Goal: Task Accomplishment & Management: Manage account settings

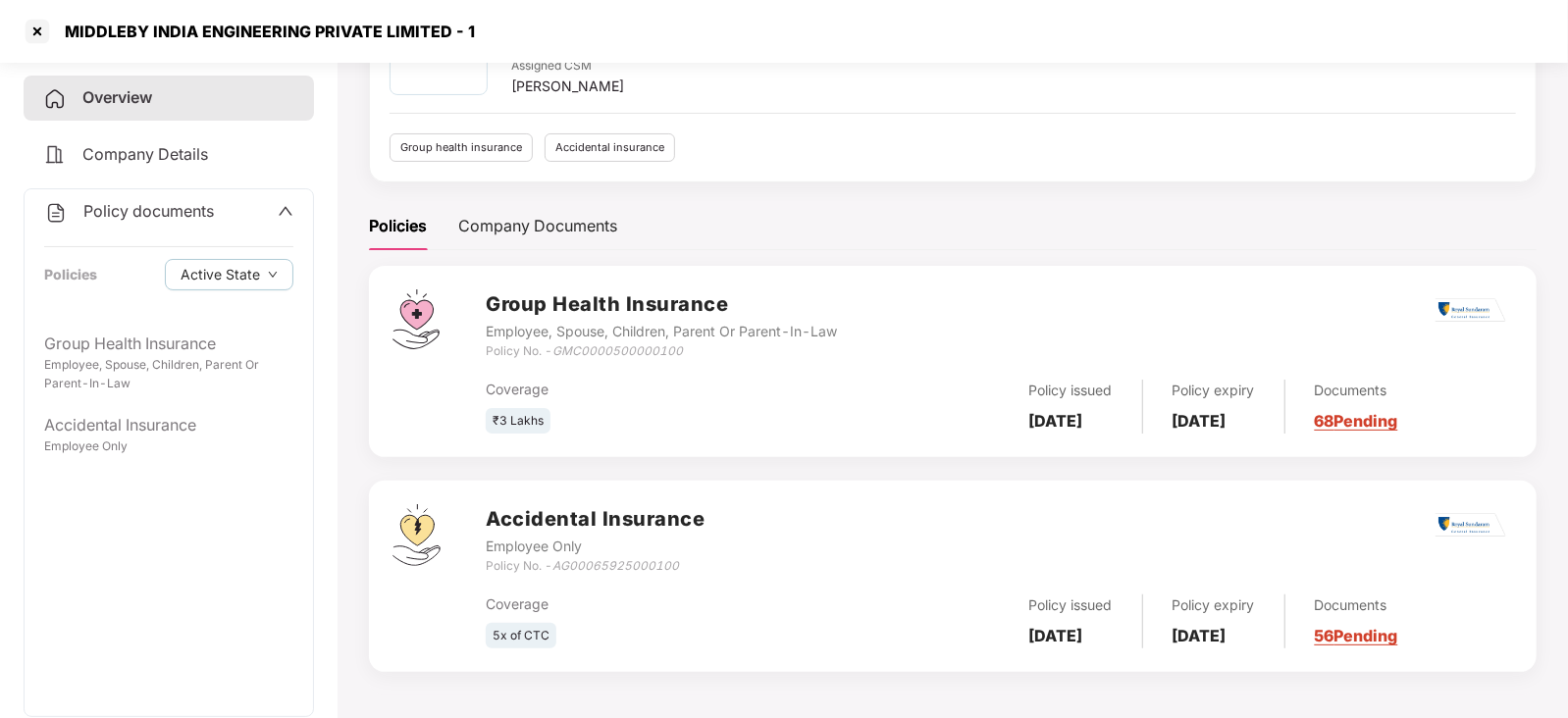
scroll to position [111, 0]
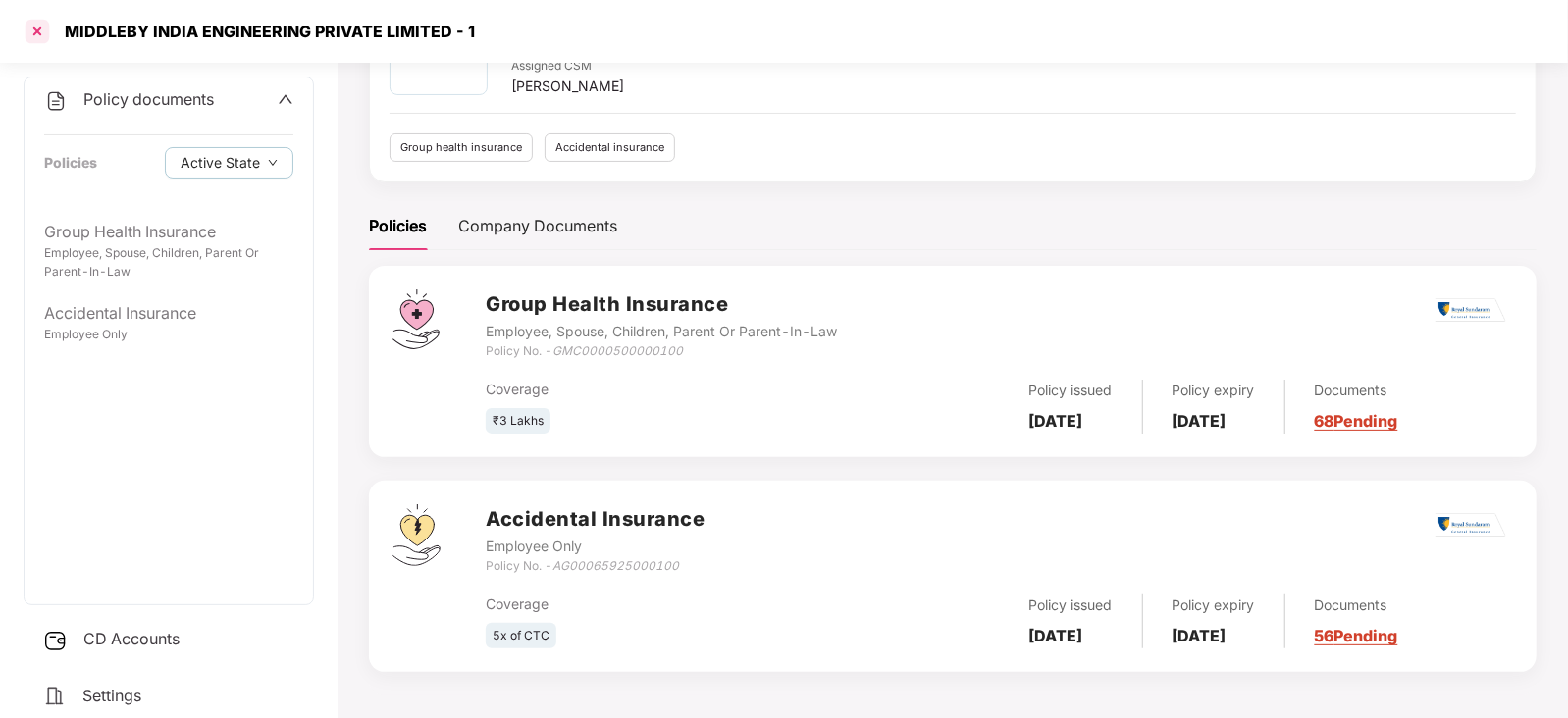
click at [39, 42] on div at bounding box center [38, 32] width 32 height 32
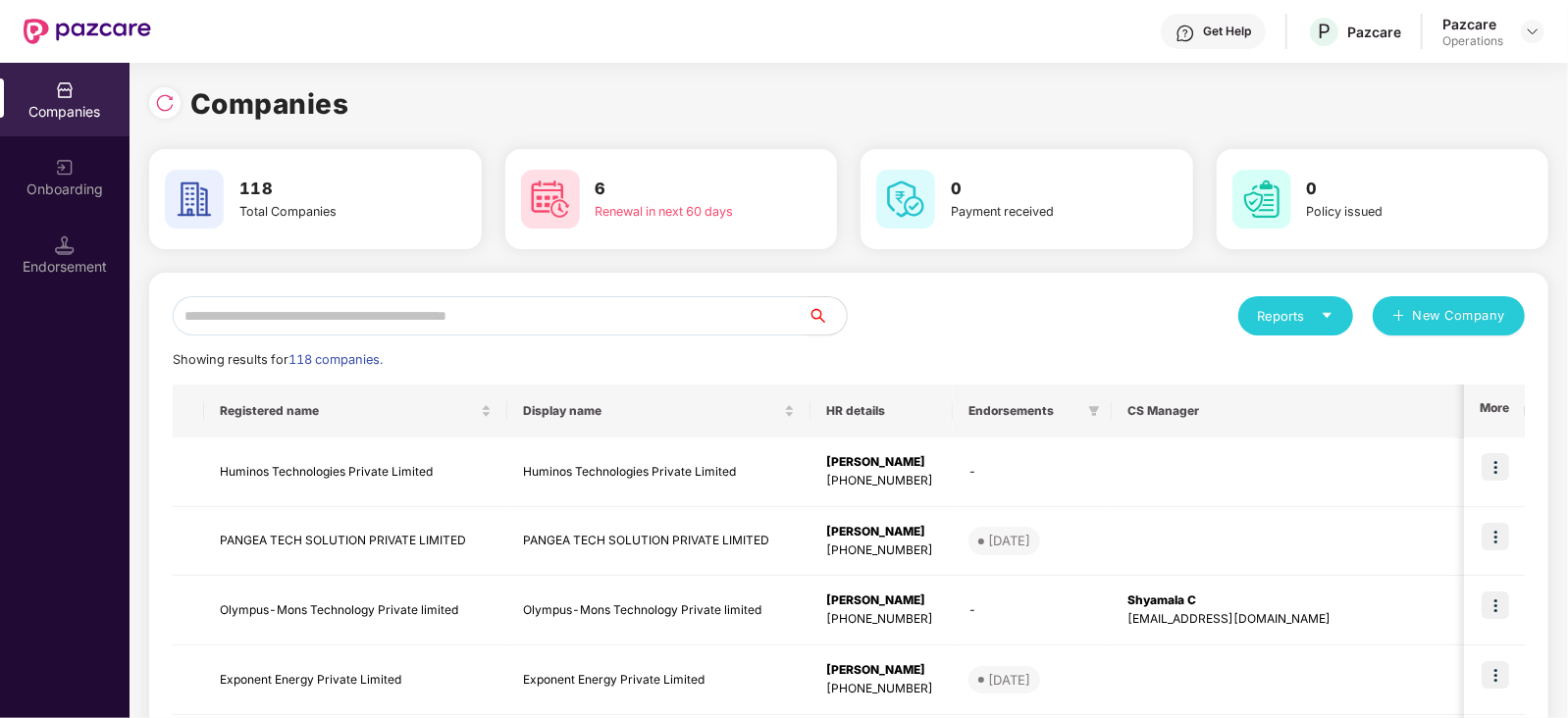
scroll to position [0, 0]
click at [306, 309] on input "text" at bounding box center [490, 315] width 635 height 39
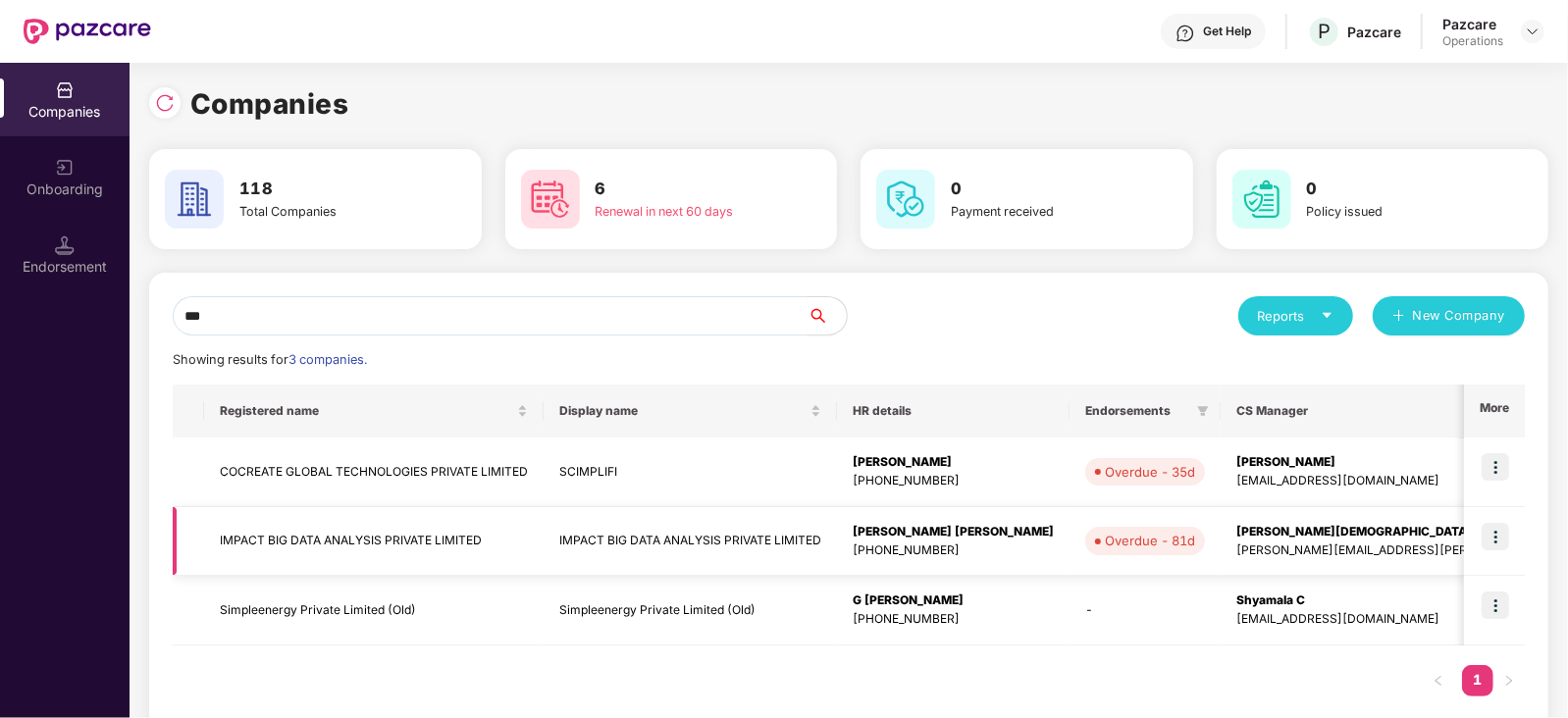
type input "***"
click at [1496, 541] on img at bounding box center [1495, 537] width 28 height 28
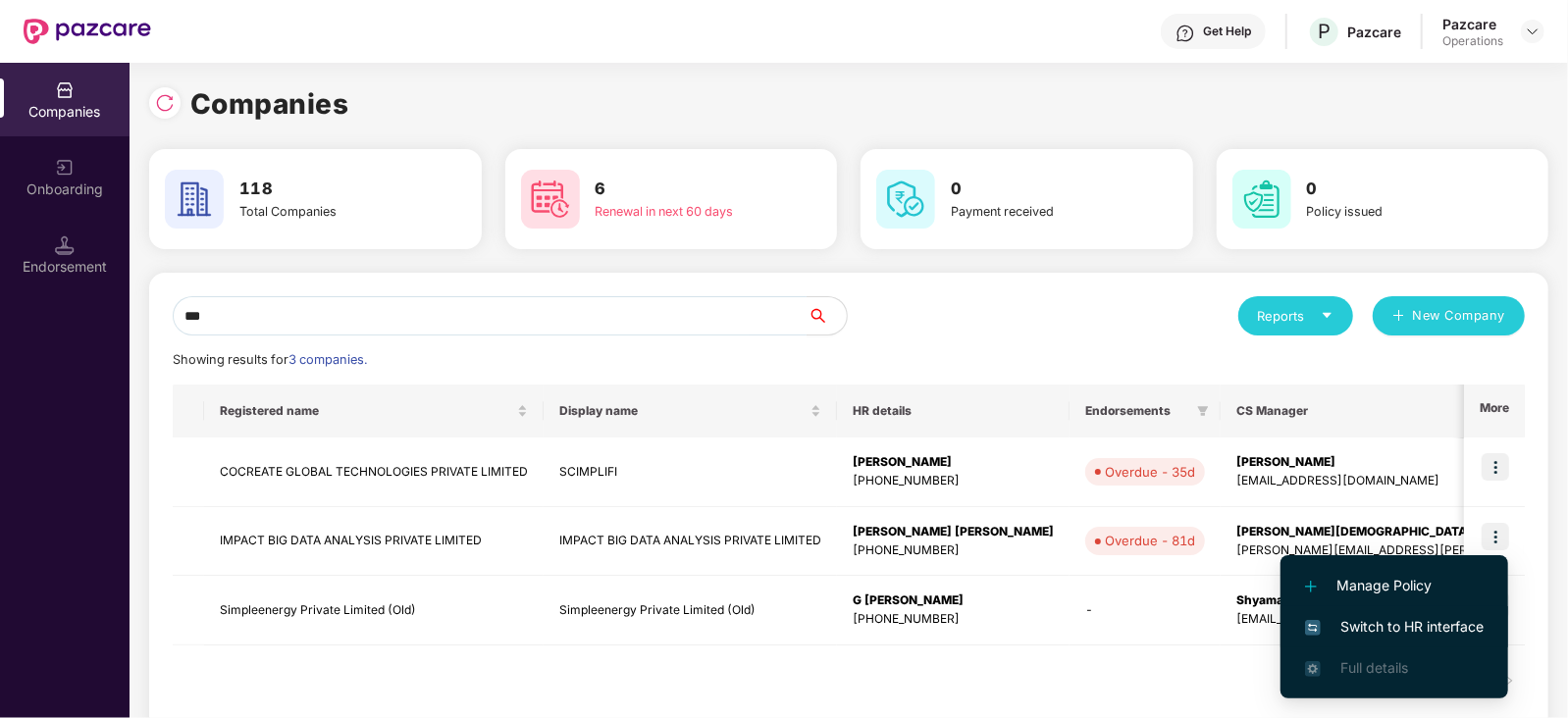
click at [1428, 634] on span "Switch to HR interface" at bounding box center [1393, 627] width 178 height 22
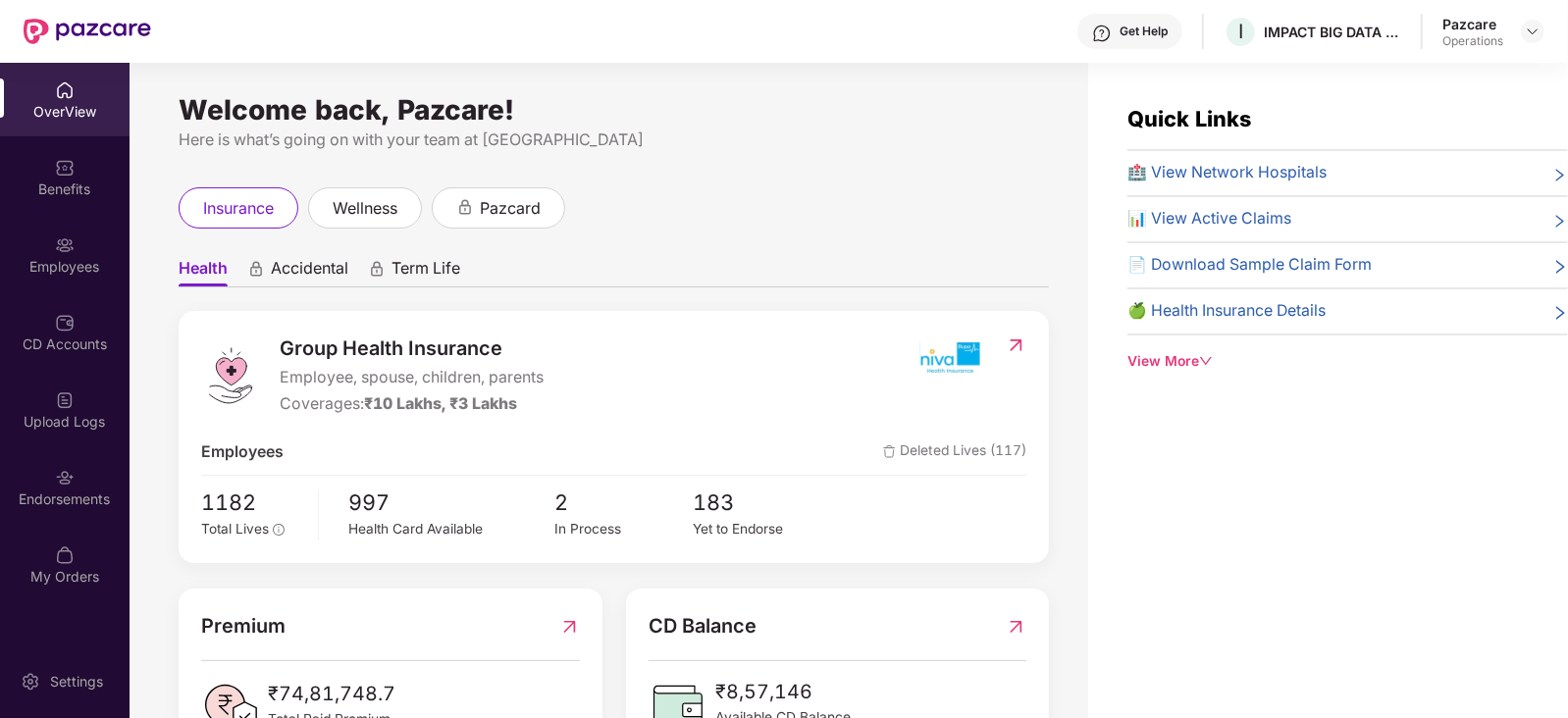
click at [64, 489] on div "Endorsements" at bounding box center [65, 499] width 129 height 20
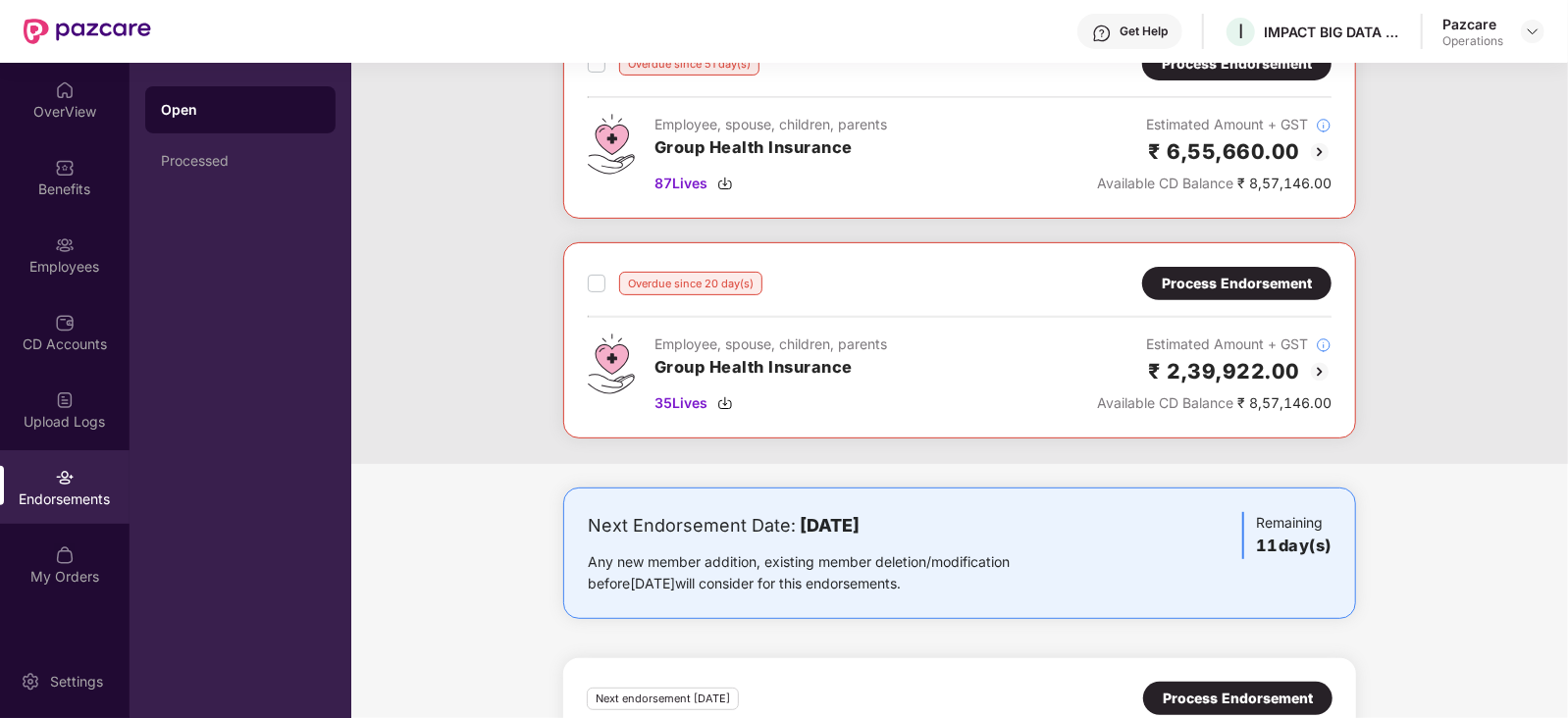
scroll to position [121, 0]
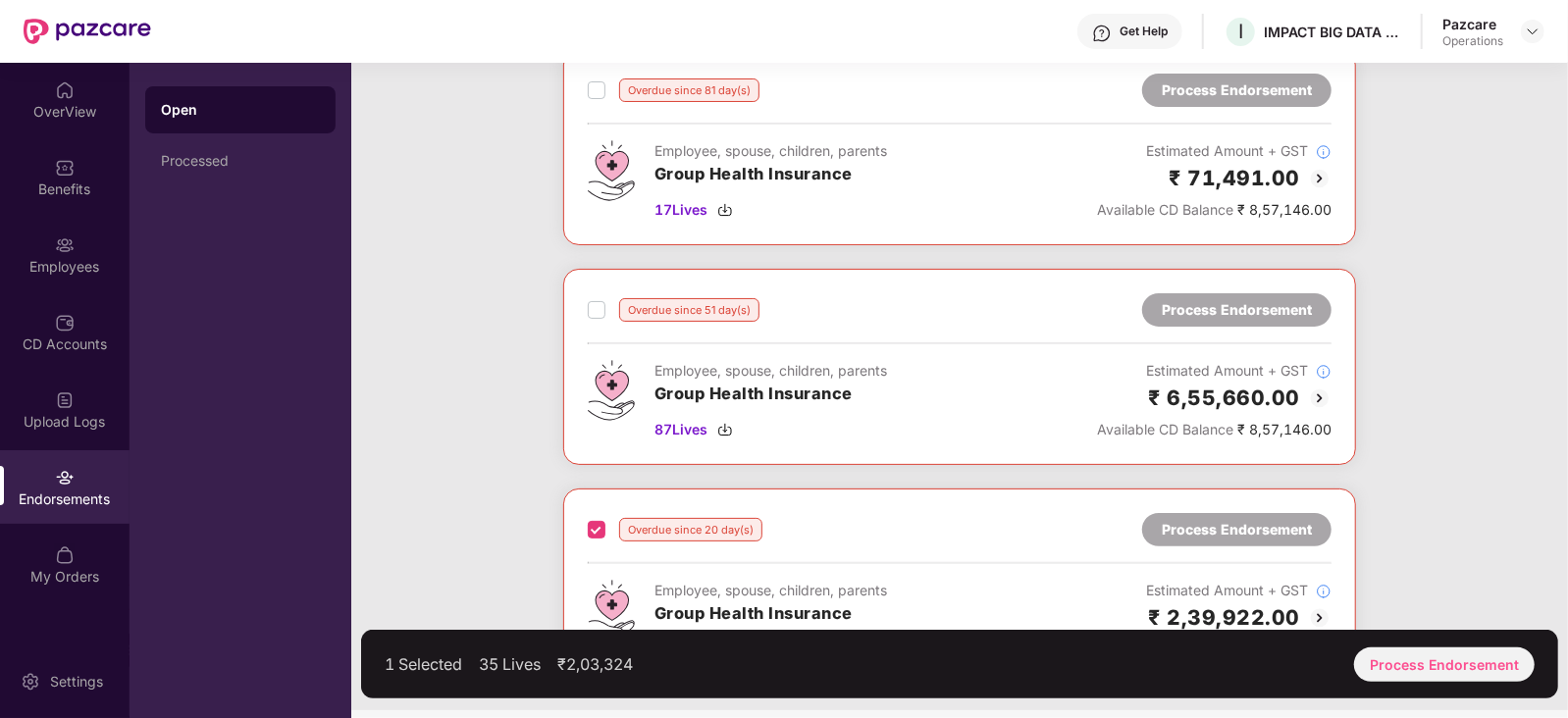
click at [603, 298] on label at bounding box center [597, 310] width 18 height 24
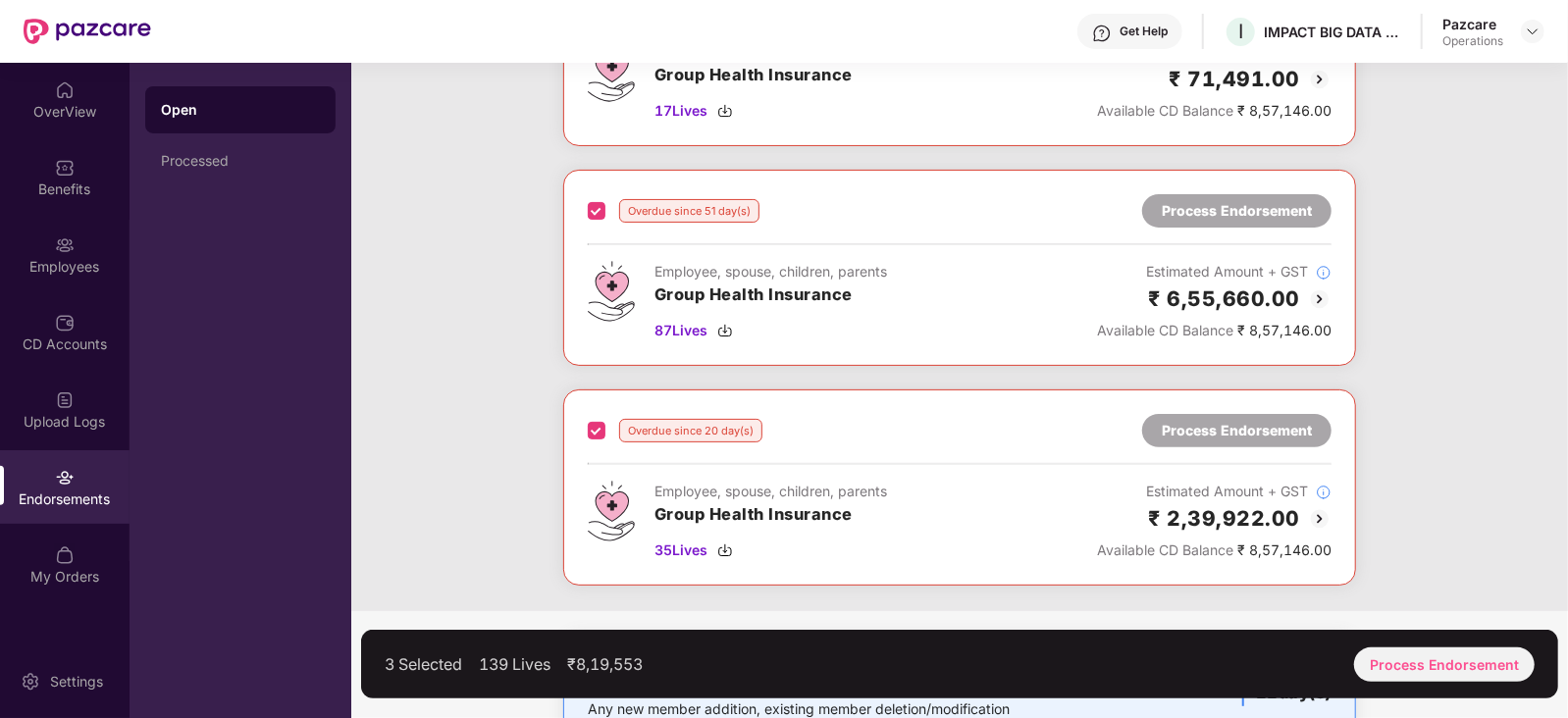
scroll to position [245, 0]
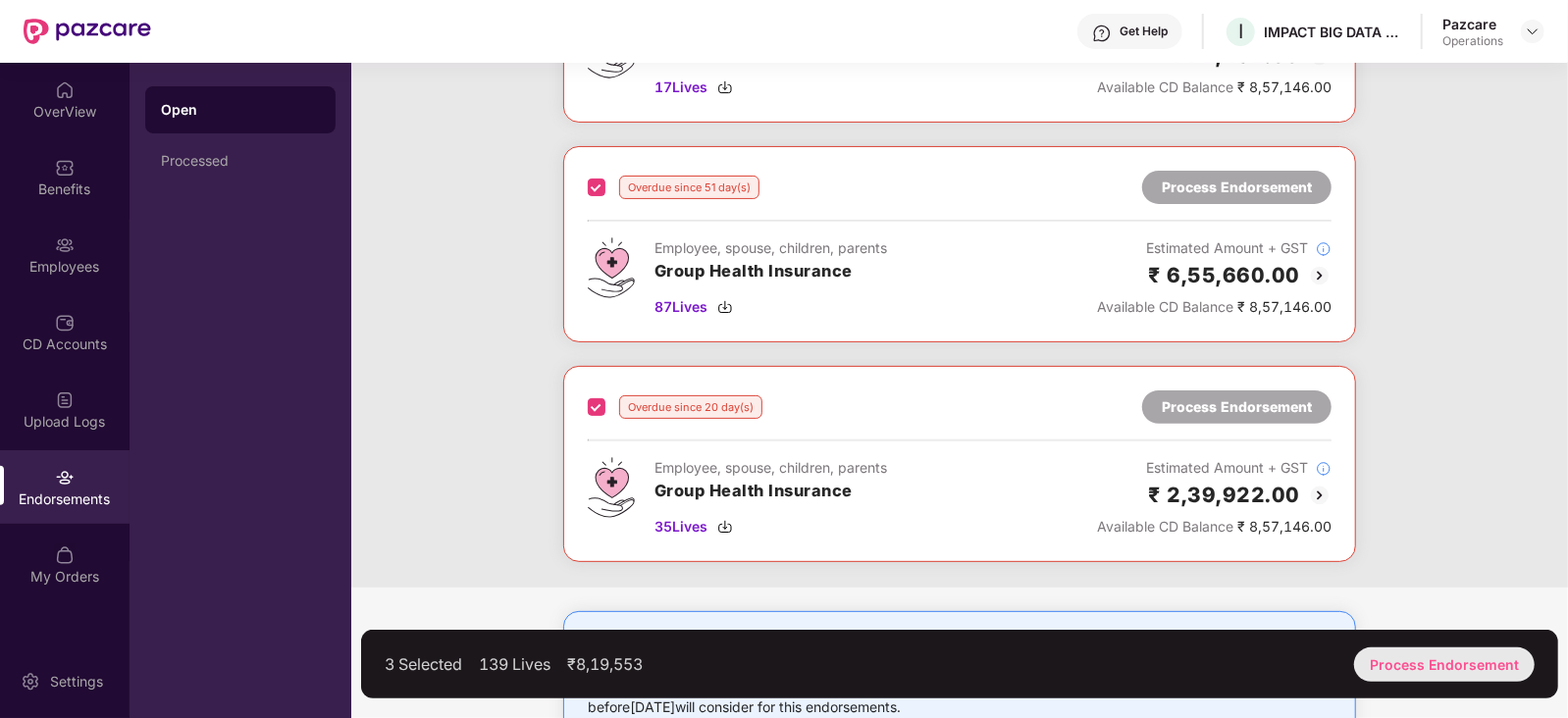
click at [1464, 667] on div "Process Endorsement" at bounding box center [1444, 664] width 180 height 35
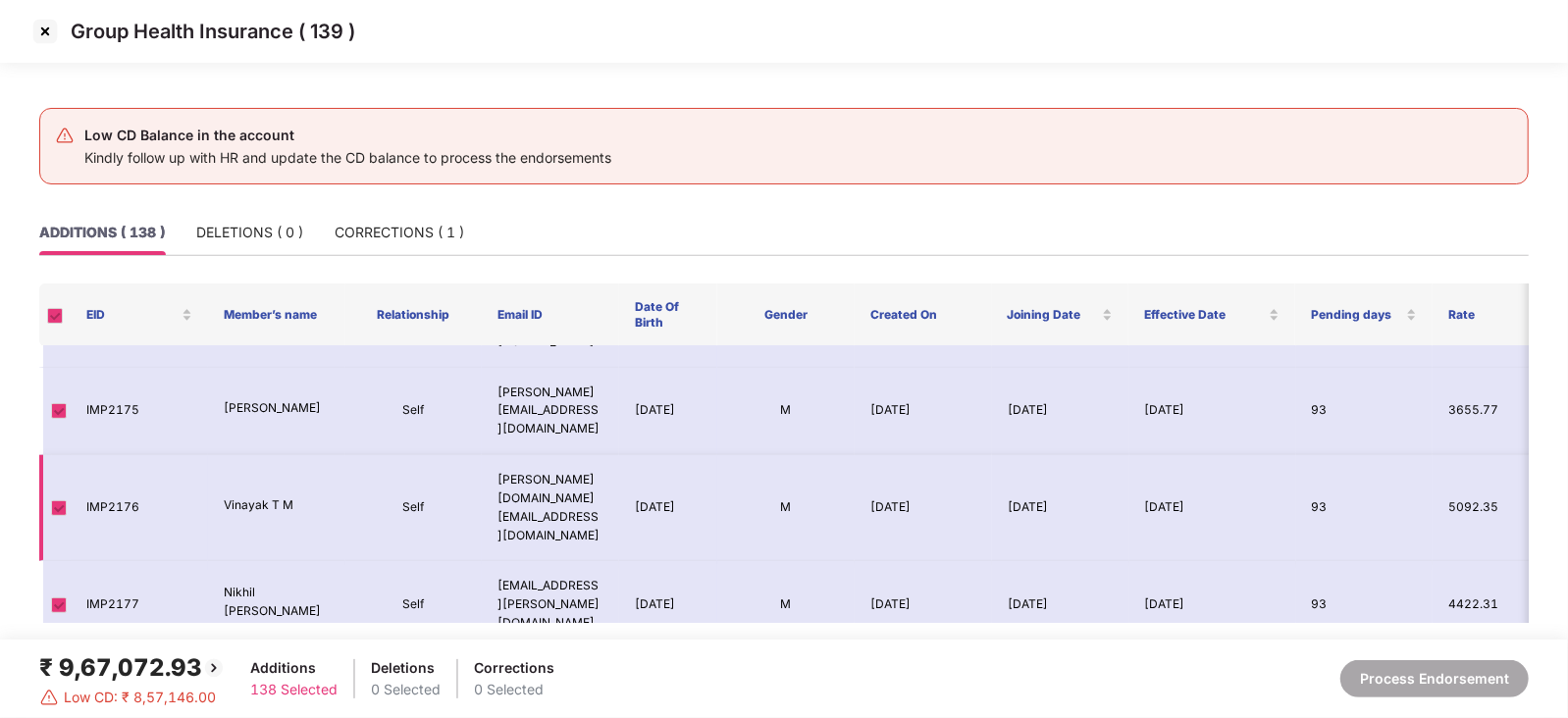
scroll to position [613, 0]
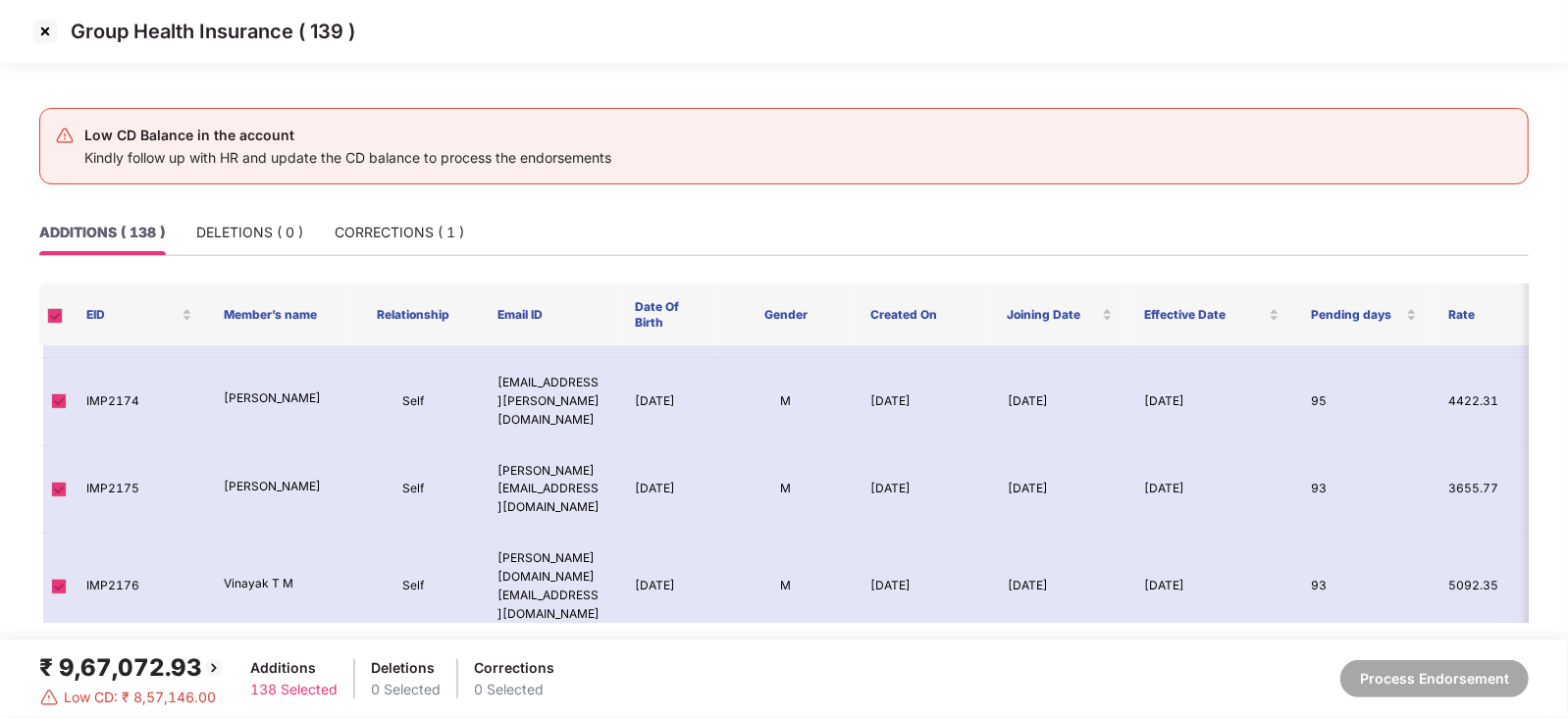
click at [41, 29] on img at bounding box center [46, 32] width 32 height 32
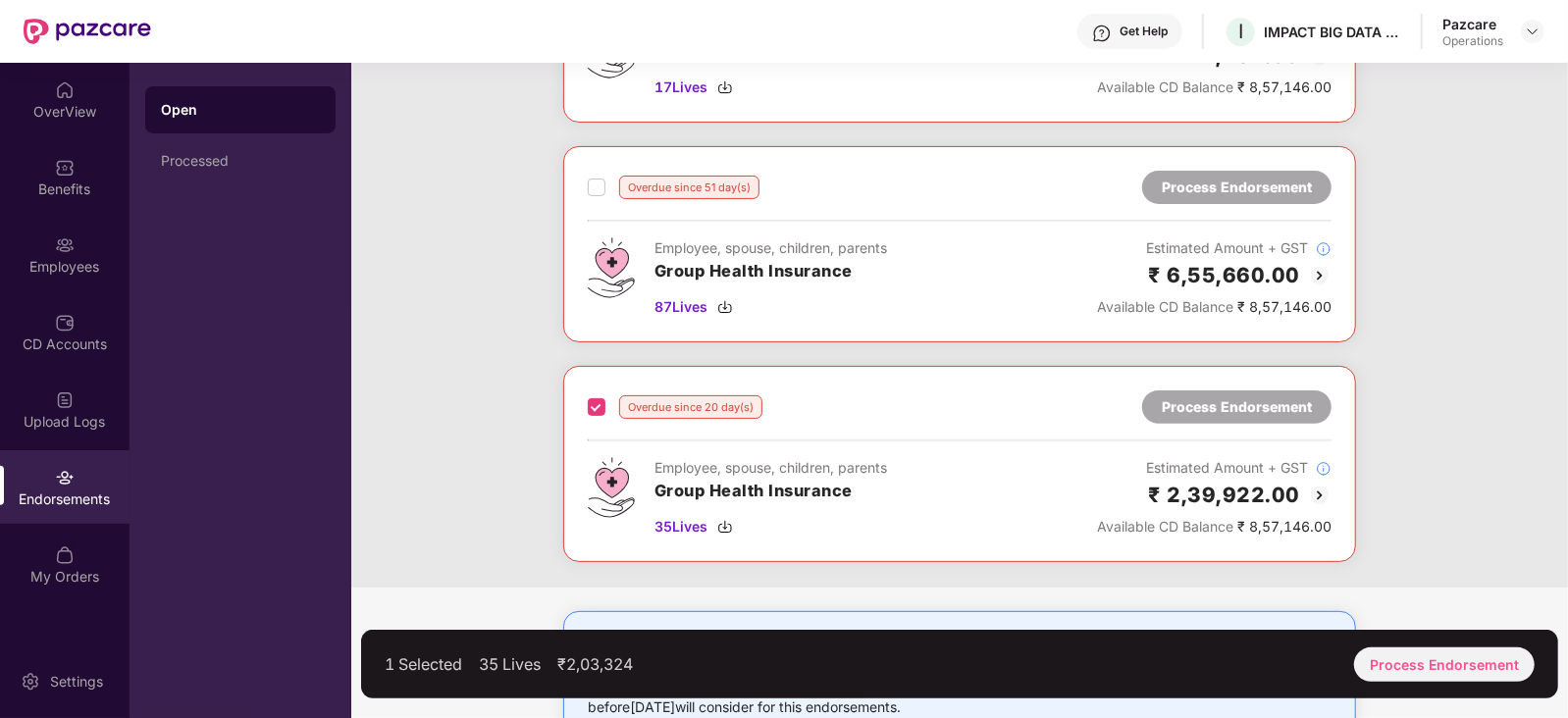
scroll to position [121, 0]
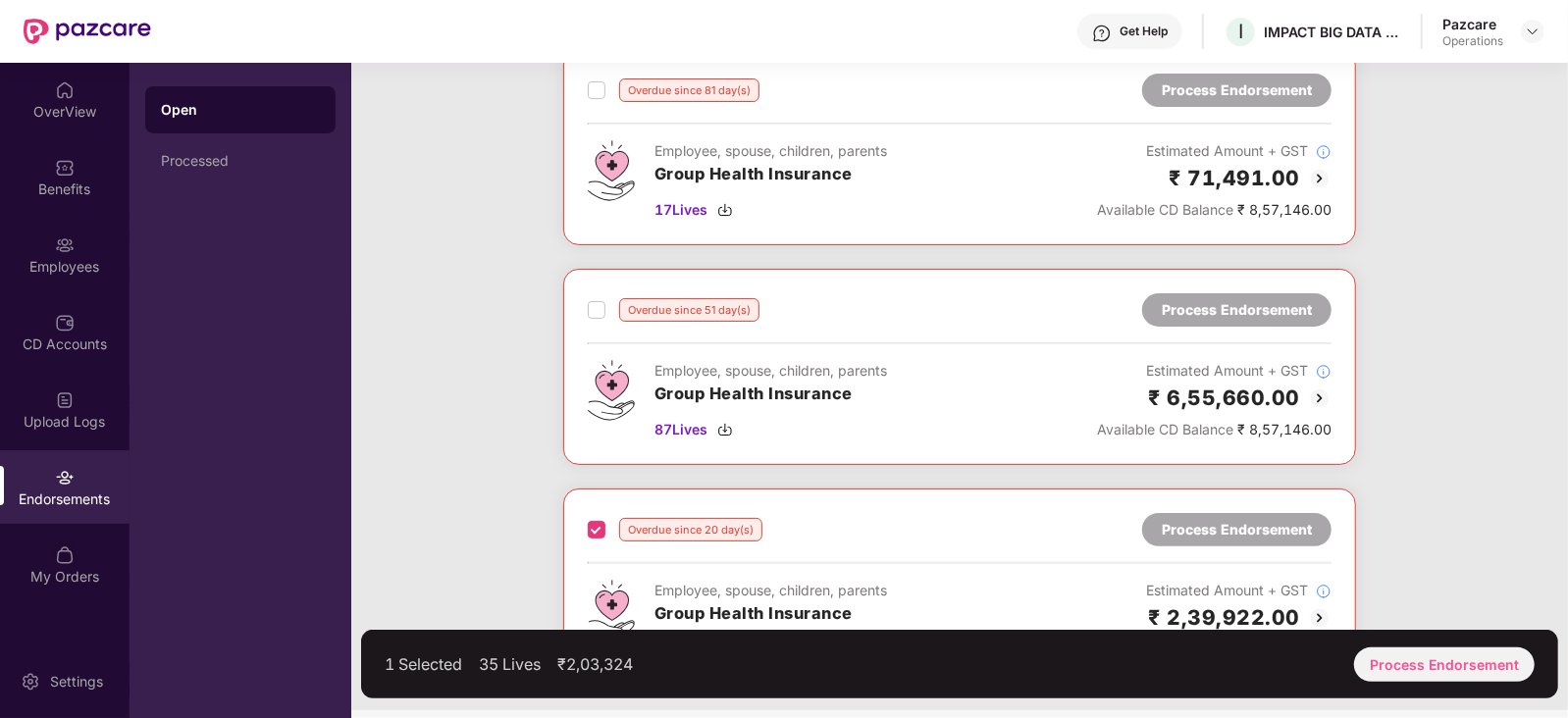
click at [591, 316] on label at bounding box center [597, 310] width 18 height 24
click at [1452, 658] on div "Process Endorsement" at bounding box center [1444, 664] width 180 height 35
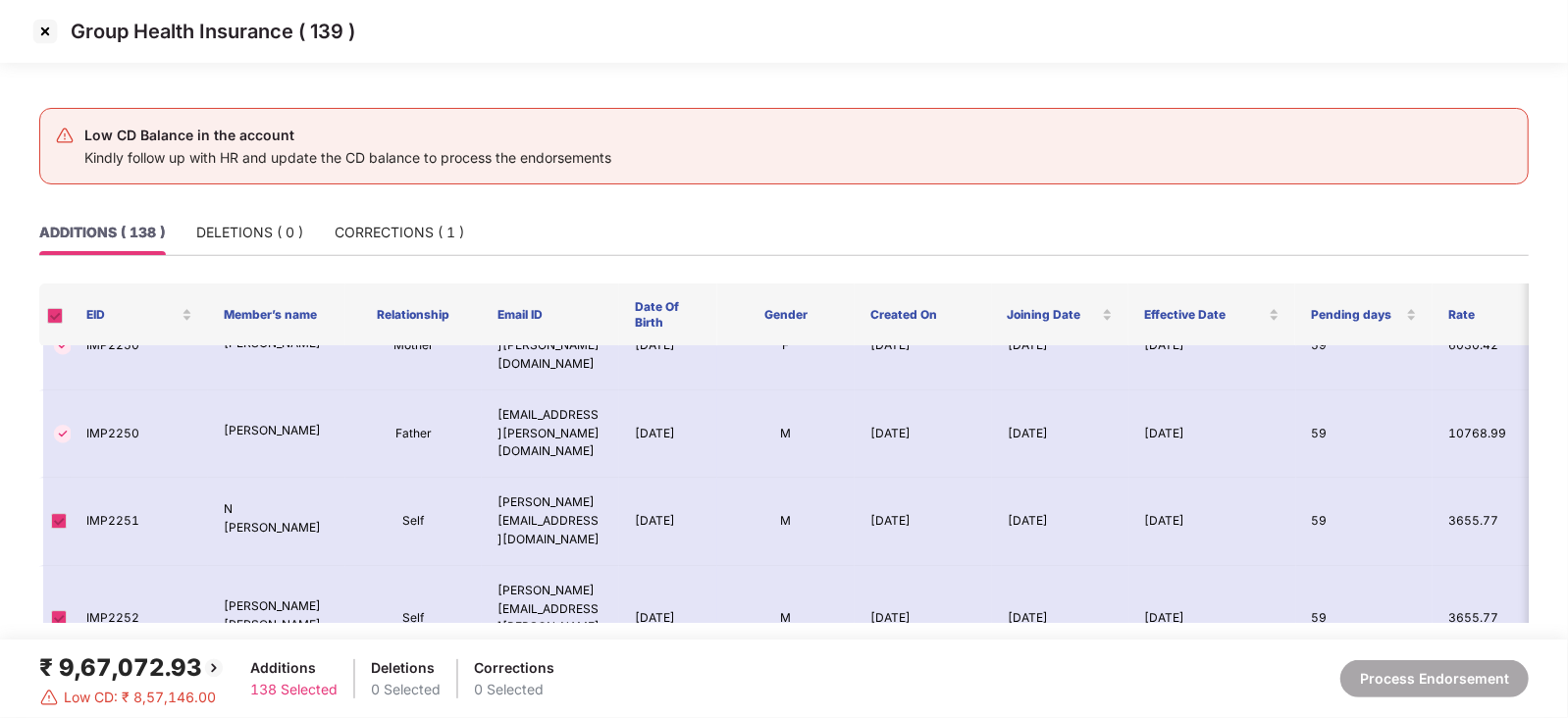
scroll to position [8458, 0]
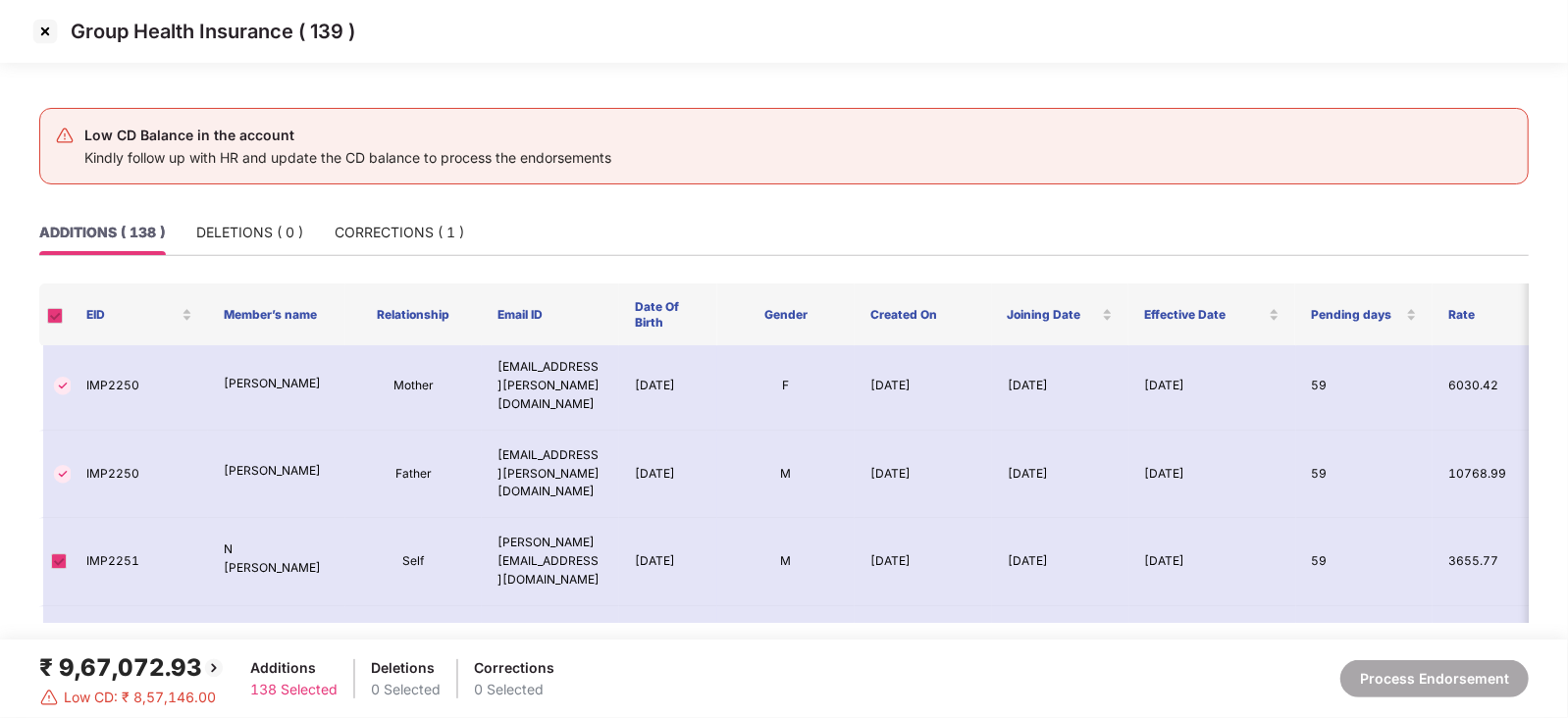
click at [54, 36] on img at bounding box center [46, 32] width 32 height 32
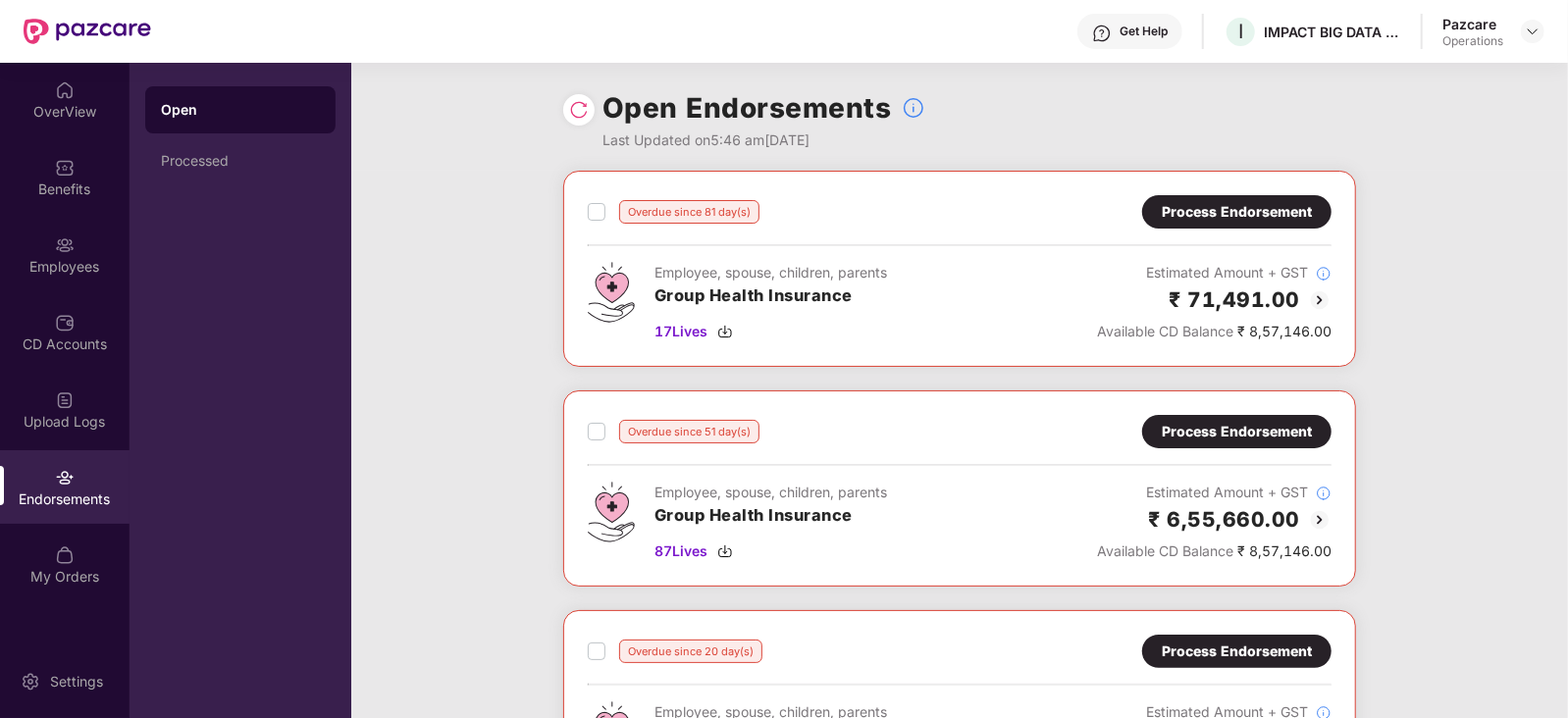
click at [570, 205] on div "Overdue since 81 day(s) Process Endorsement Employee, spouse, children, parents…" at bounding box center [959, 269] width 793 height 196
click at [586, 208] on div "Overdue since 81 day(s) Process Endorsement Employee, spouse, children, parents…" at bounding box center [959, 269] width 793 height 196
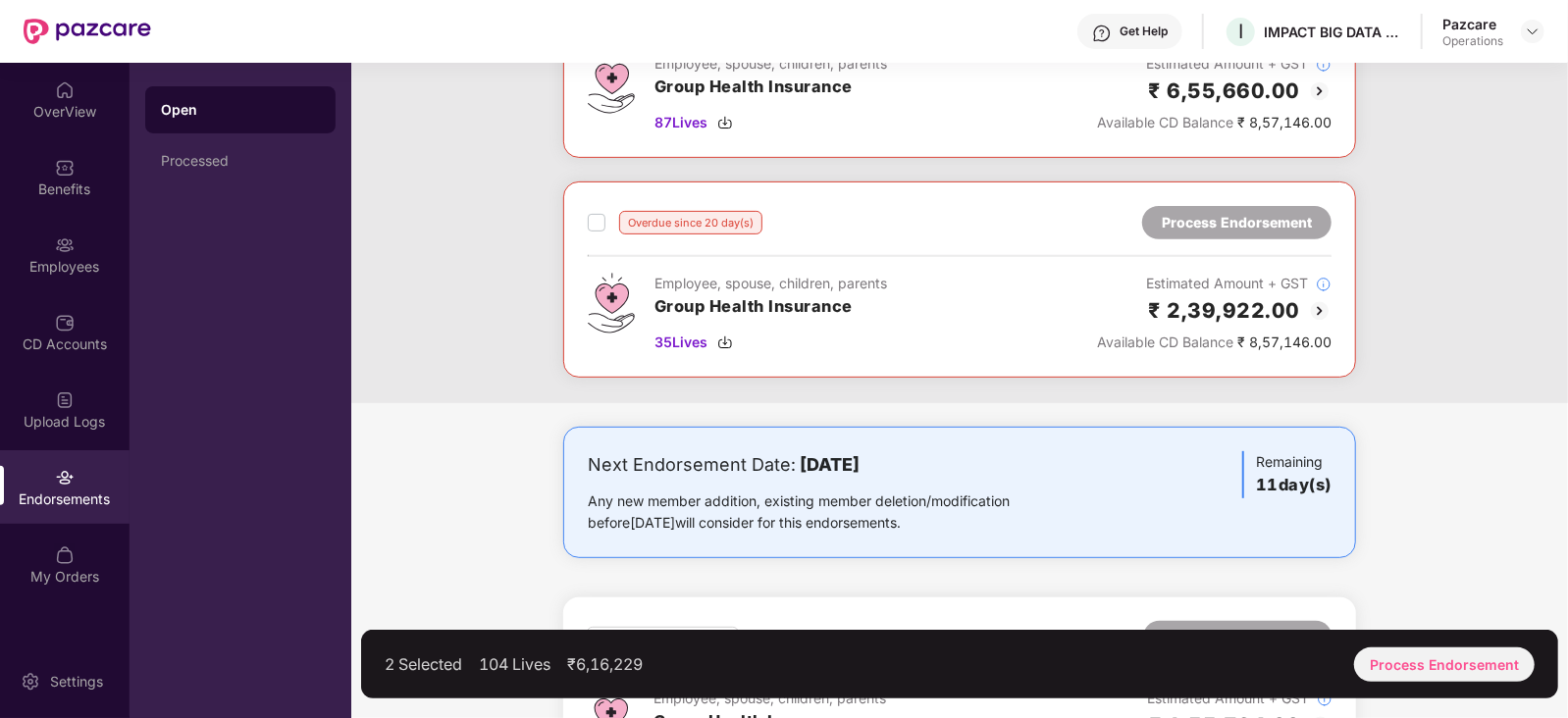
scroll to position [489, 0]
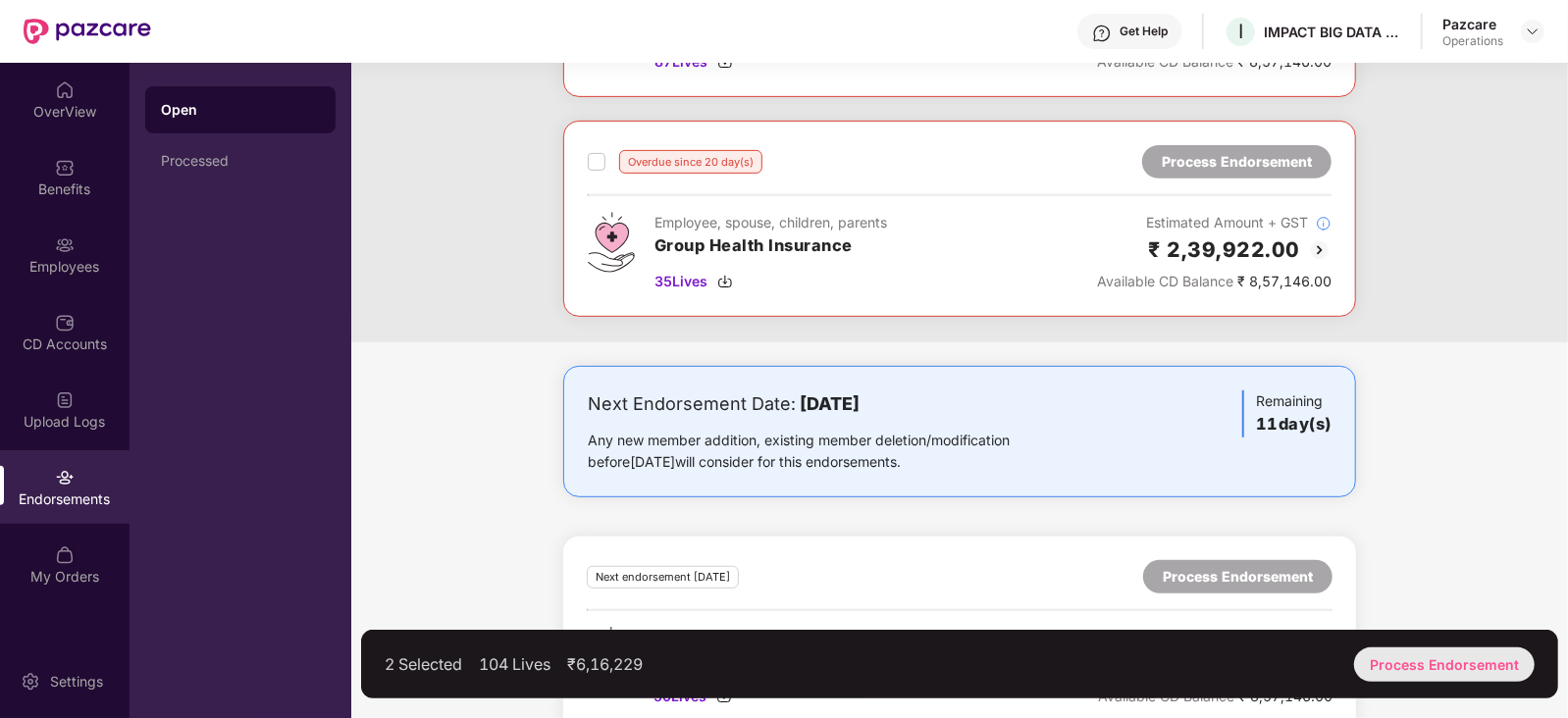
click at [1414, 665] on div "Process Endorsement" at bounding box center [1444, 664] width 180 height 35
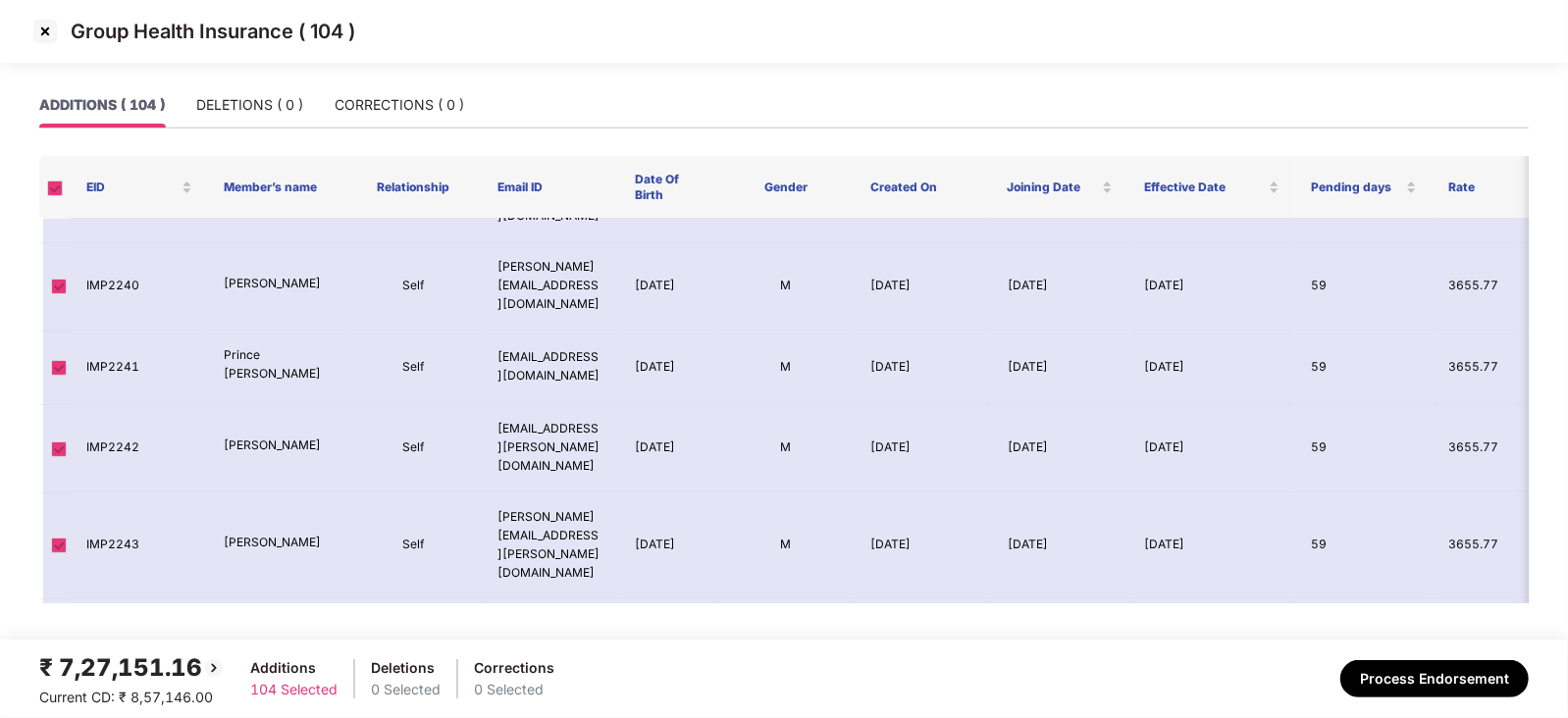
scroll to position [7233, 0]
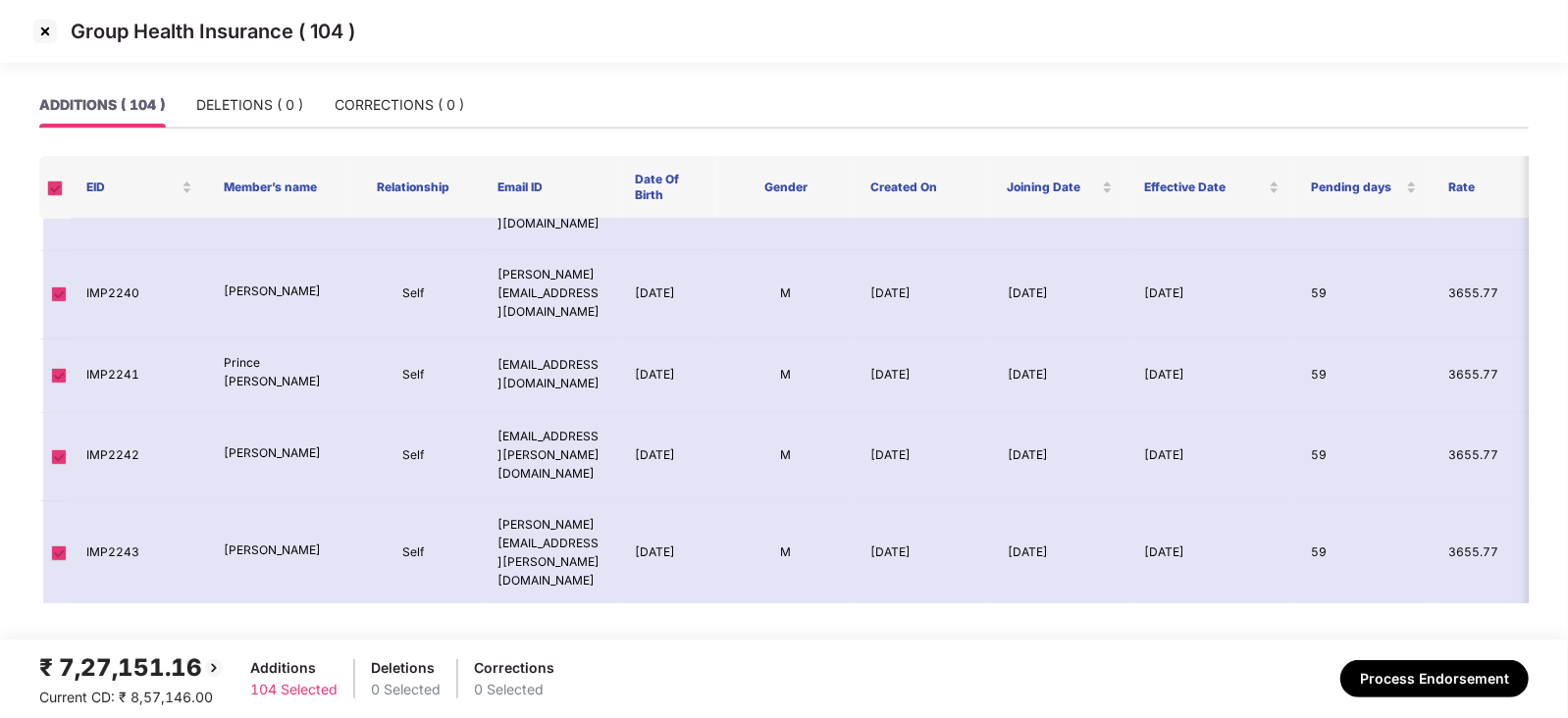
click at [45, 38] on img at bounding box center [46, 32] width 32 height 32
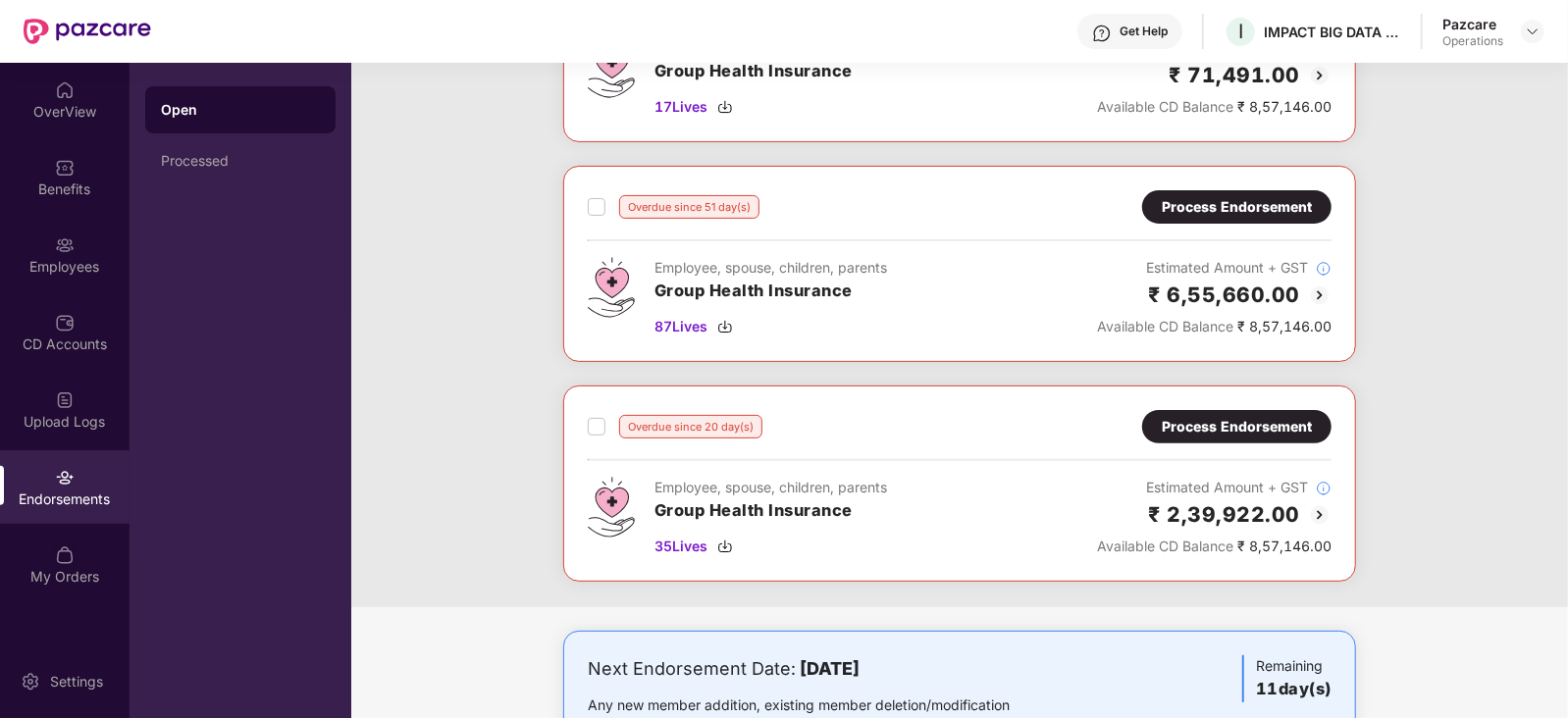
scroll to position [245, 0]
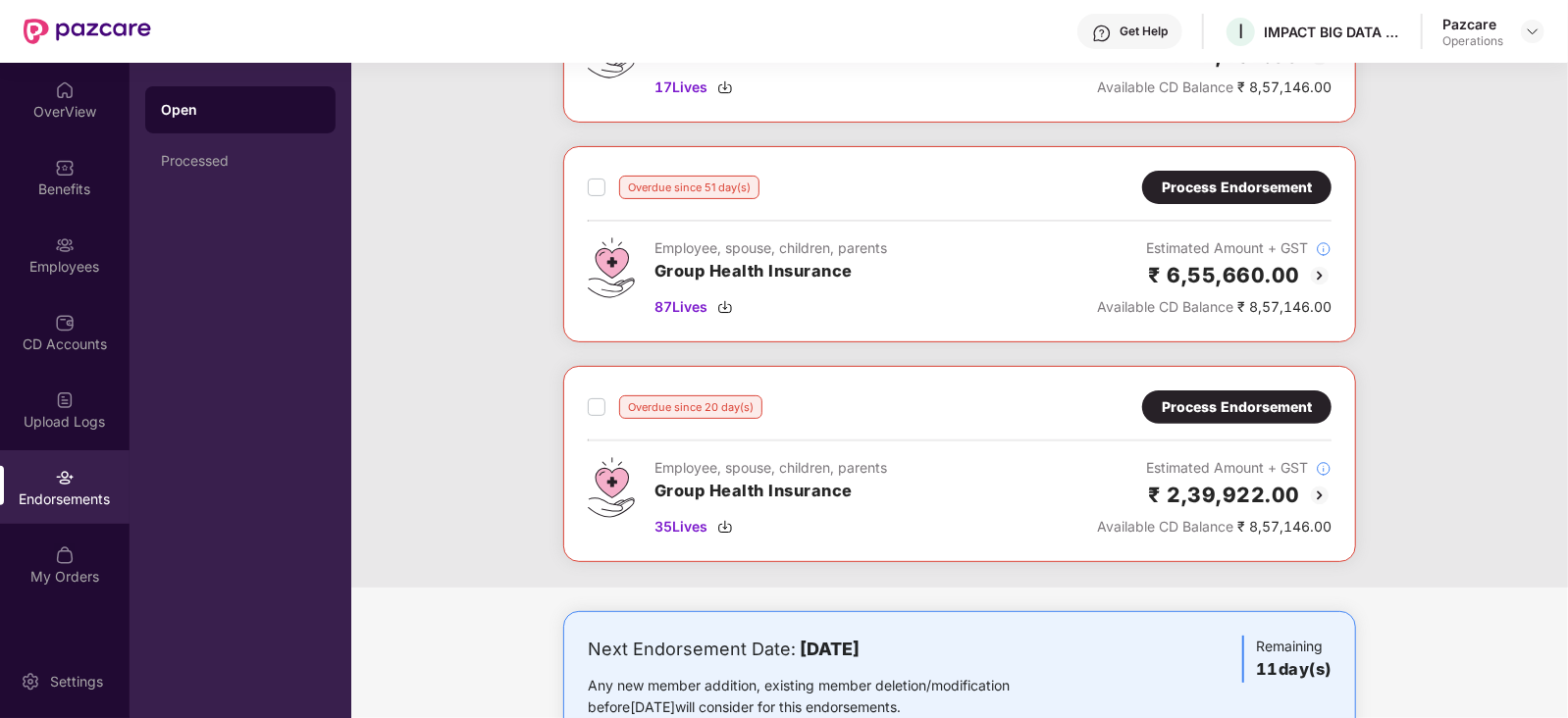
click at [1212, 411] on div "Process Endorsement" at bounding box center [1237, 407] width 150 height 22
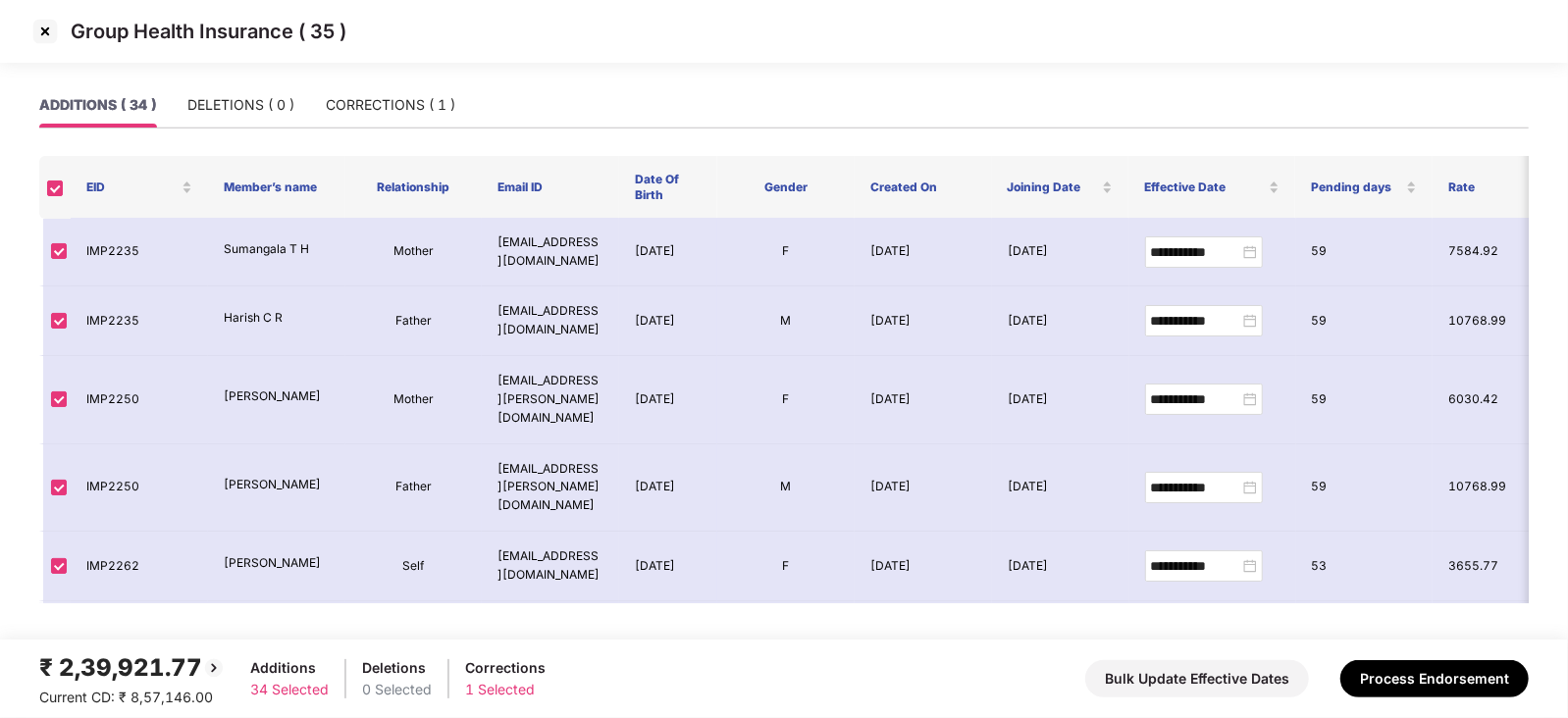
scroll to position [0, 0]
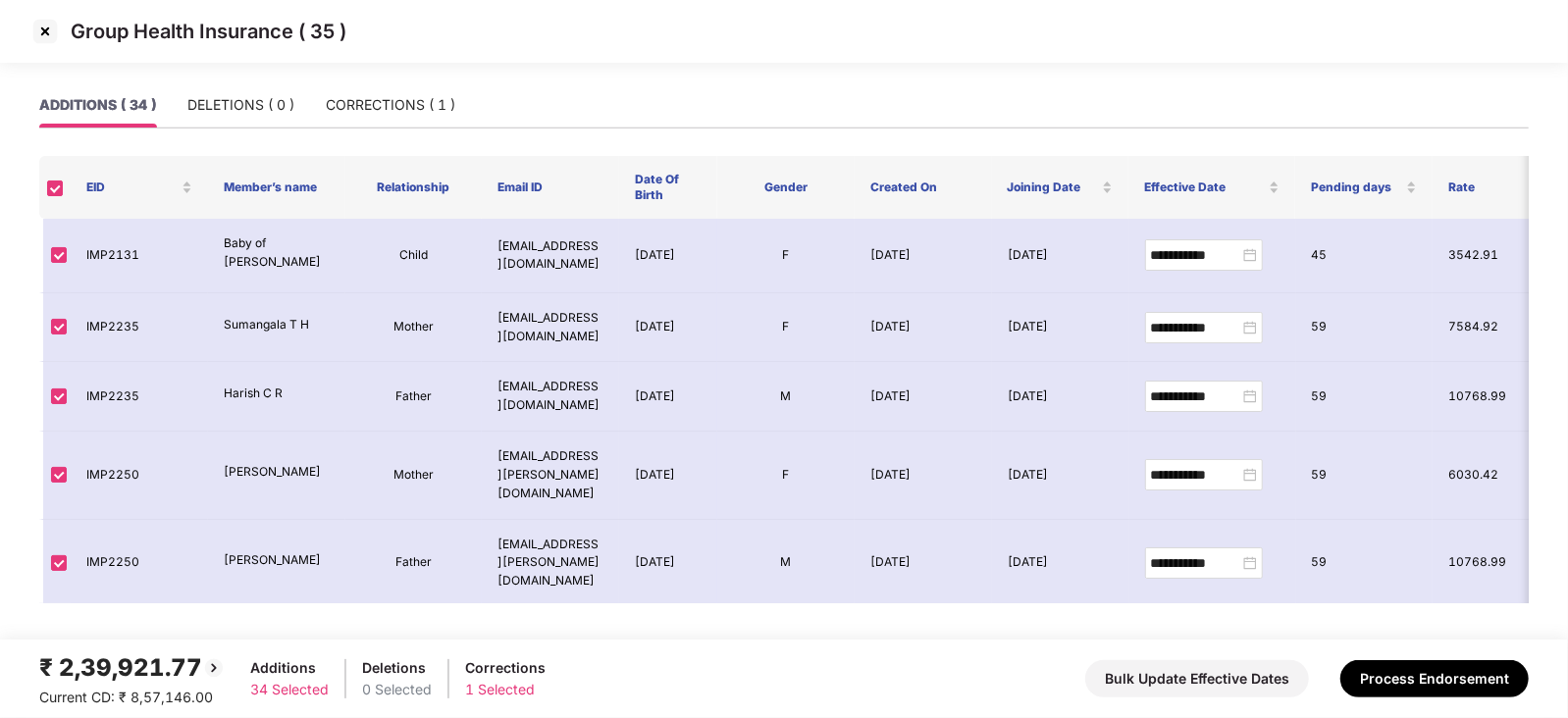
click at [52, 47] on div "Group Health Insurance ( 35 )" at bounding box center [784, 32] width 1509 height 33
click at [45, 37] on img at bounding box center [46, 32] width 32 height 32
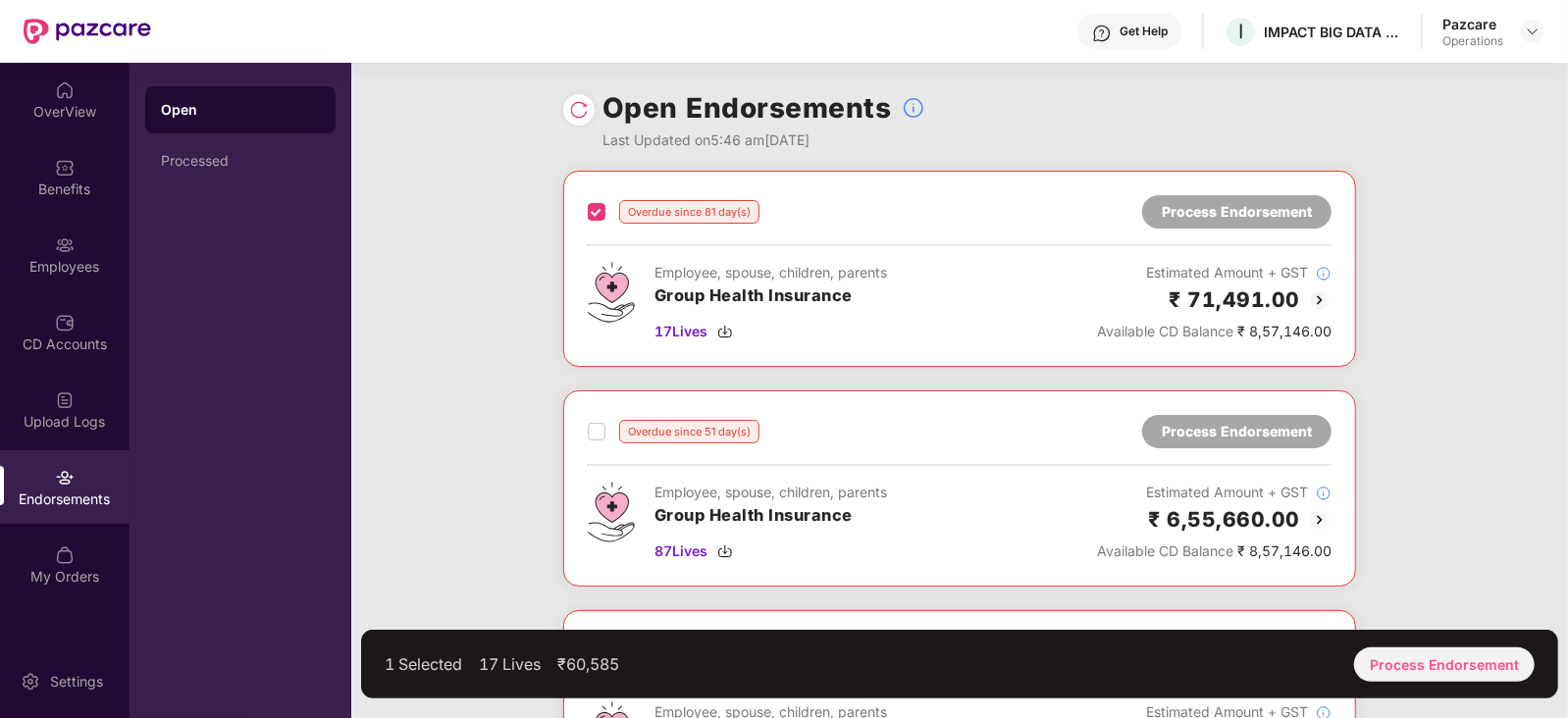
click at [596, 440] on label at bounding box center [597, 432] width 18 height 24
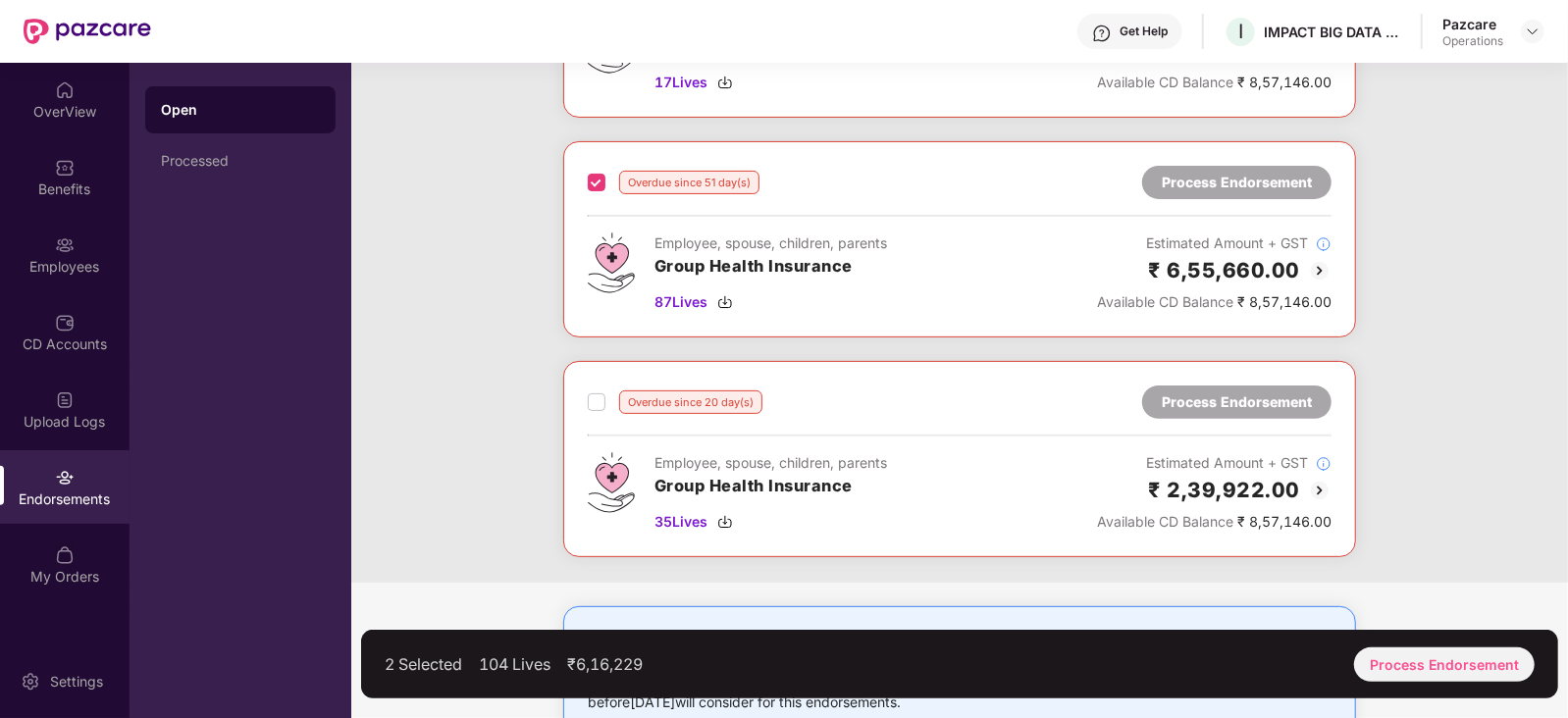
scroll to position [245, 0]
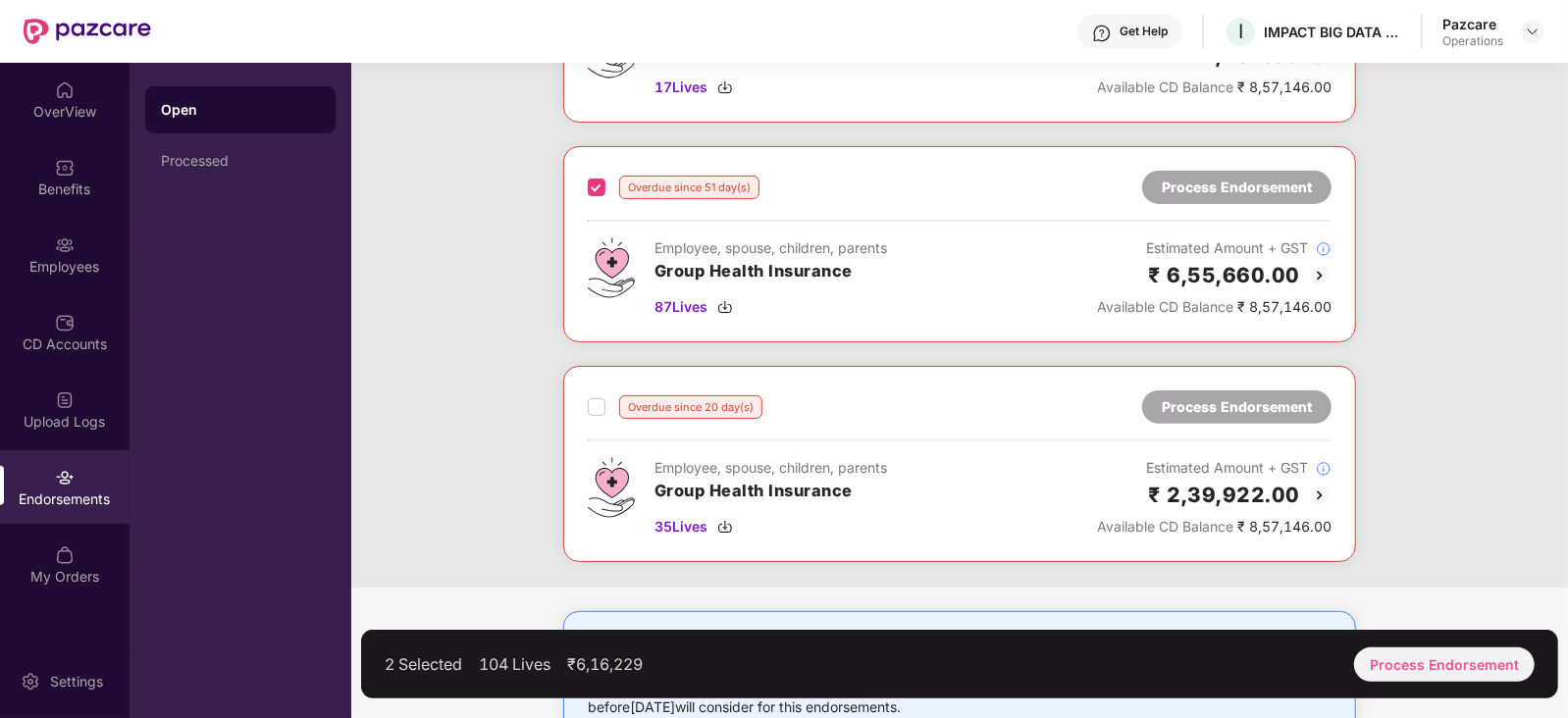
drag, startPoint x: 584, startPoint y: 414, endPoint x: 596, endPoint y: 417, distance: 12.4
click at [585, 414] on div "Overdue since 20 day(s) Process Endorsement Employee, spouse, children, parents…" at bounding box center [959, 463] width 793 height 196
click at [599, 417] on div "Overdue since 20 day(s) Process Endorsement" at bounding box center [959, 407] width 743 height 34
click at [1413, 680] on div "3 Selected 139 Lives ₹8,19,553 Process Endorsement" at bounding box center [959, 663] width 1197 height 69
click at [1411, 669] on div "Process Endorsement" at bounding box center [1444, 664] width 180 height 35
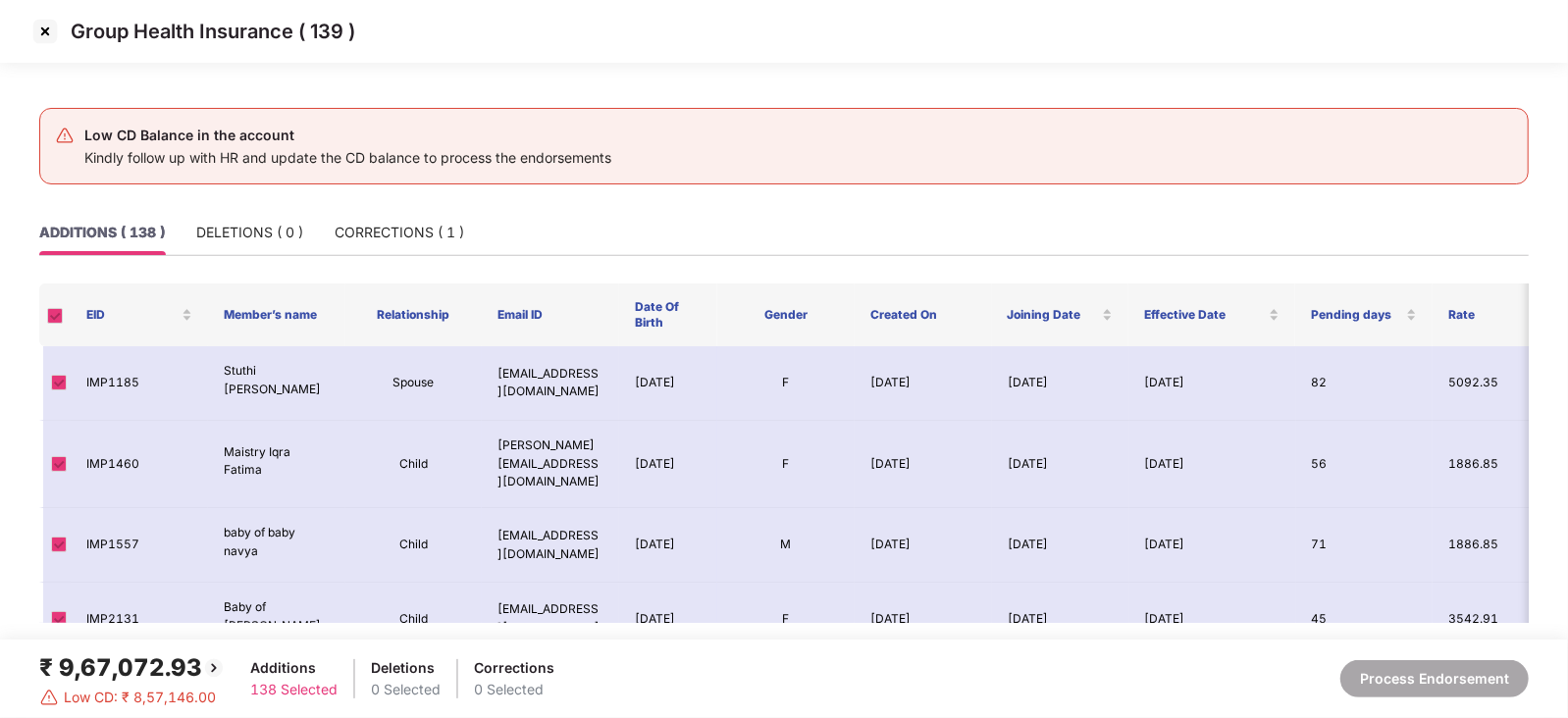
click at [40, 46] on img at bounding box center [46, 32] width 32 height 32
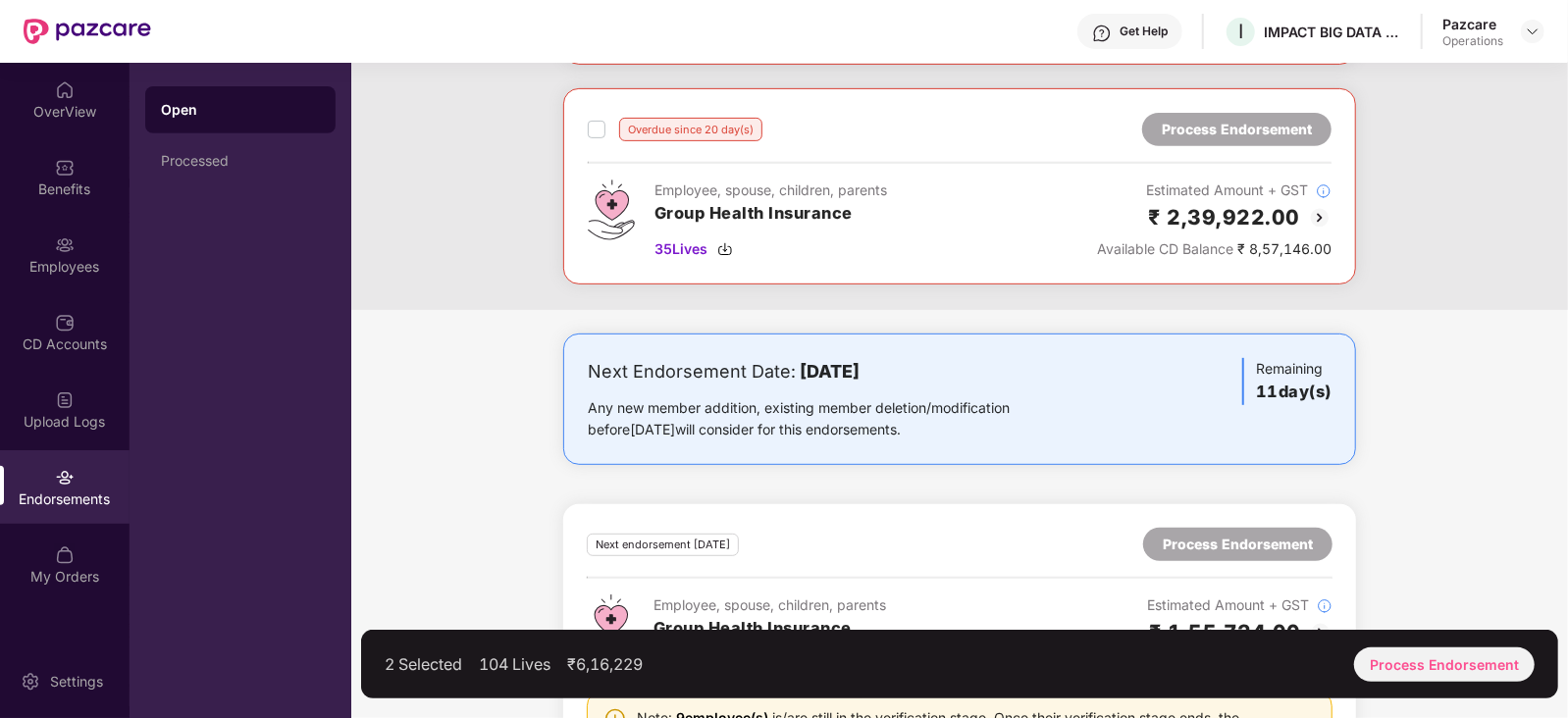
scroll to position [368, 0]
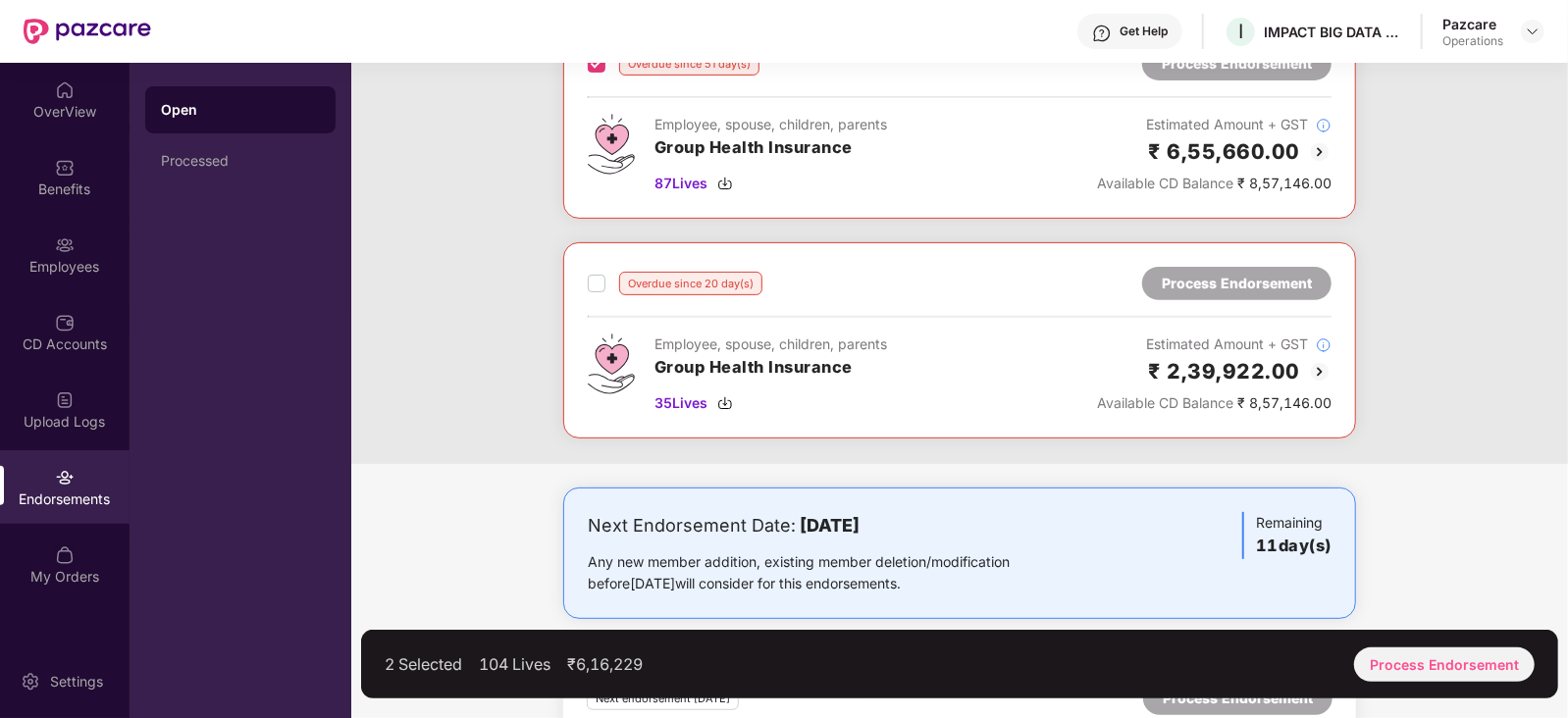
click at [1414, 639] on div "2 Selected 104 Lives ₹6,16,229 Process Endorsement" at bounding box center [959, 663] width 1197 height 69
click at [1416, 654] on div "Process Endorsement" at bounding box center [1444, 664] width 180 height 35
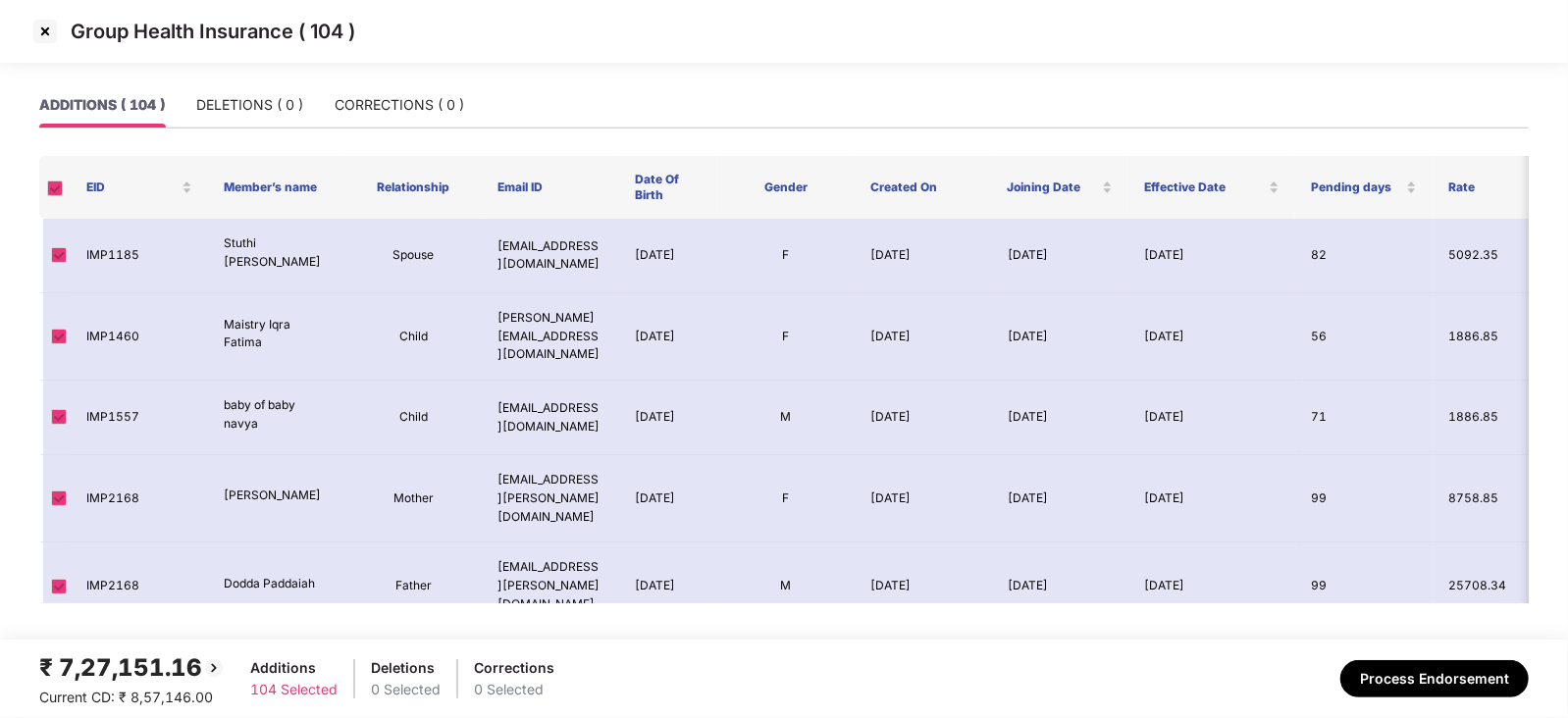
click at [37, 34] on img at bounding box center [46, 32] width 32 height 32
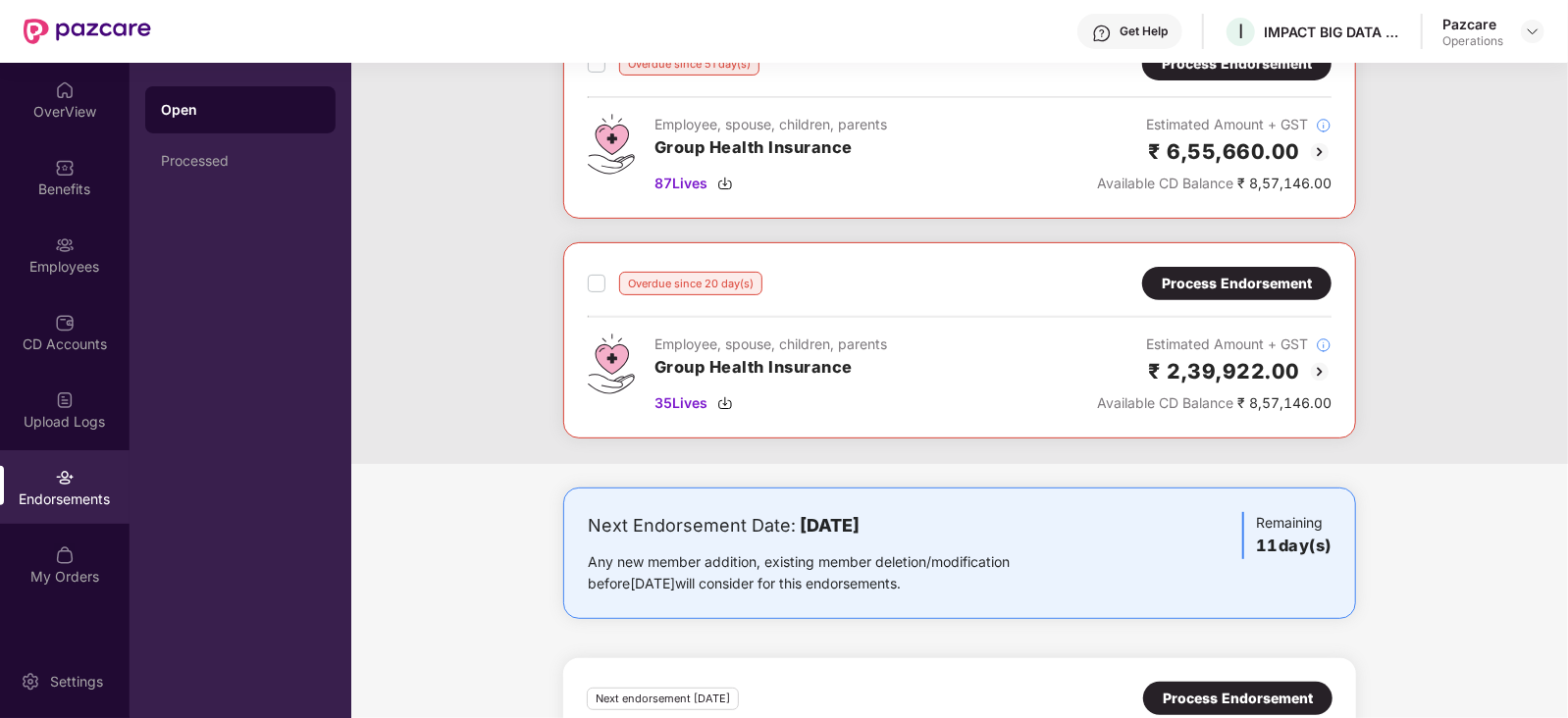
scroll to position [0, 0]
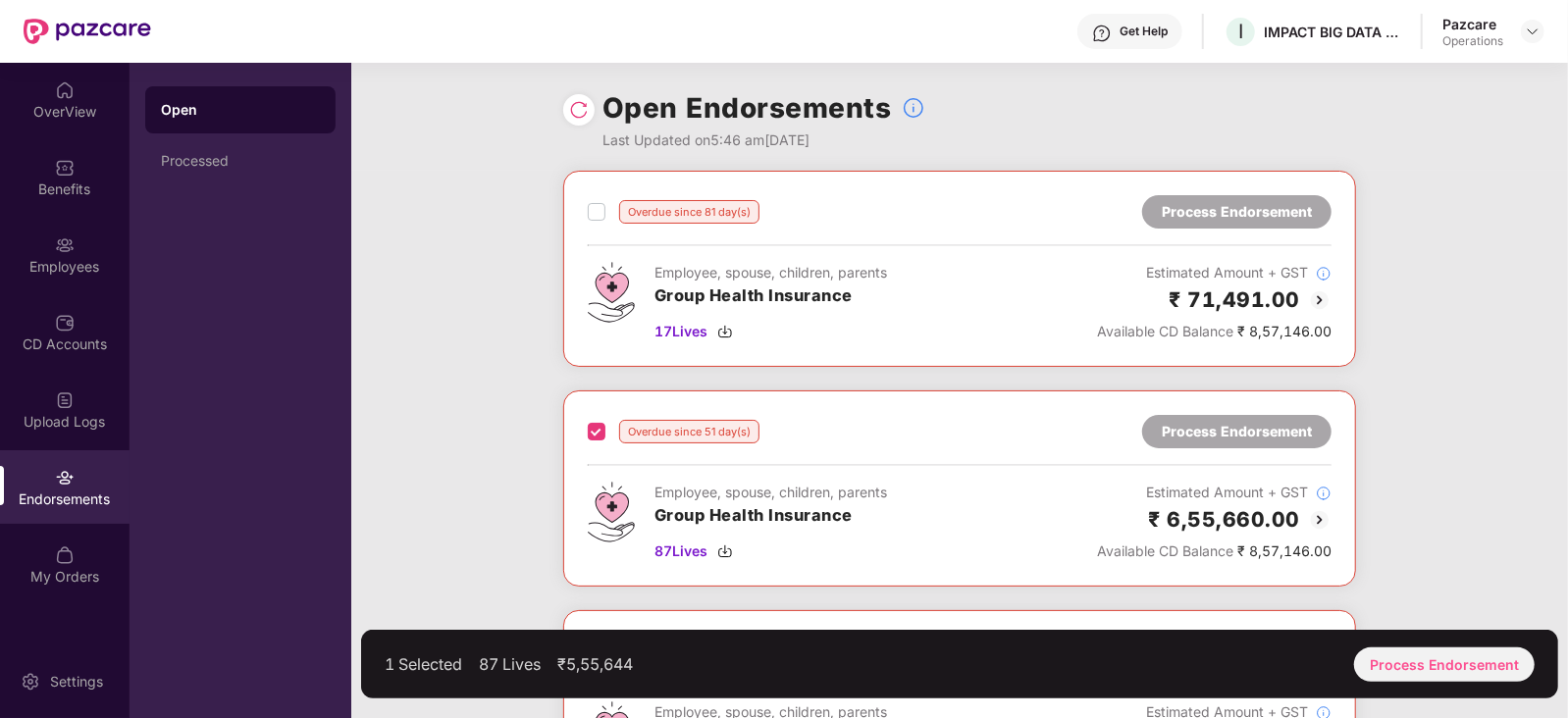
click at [596, 220] on label at bounding box center [597, 212] width 18 height 24
click at [1374, 664] on div "Process Endorsement" at bounding box center [1444, 664] width 180 height 35
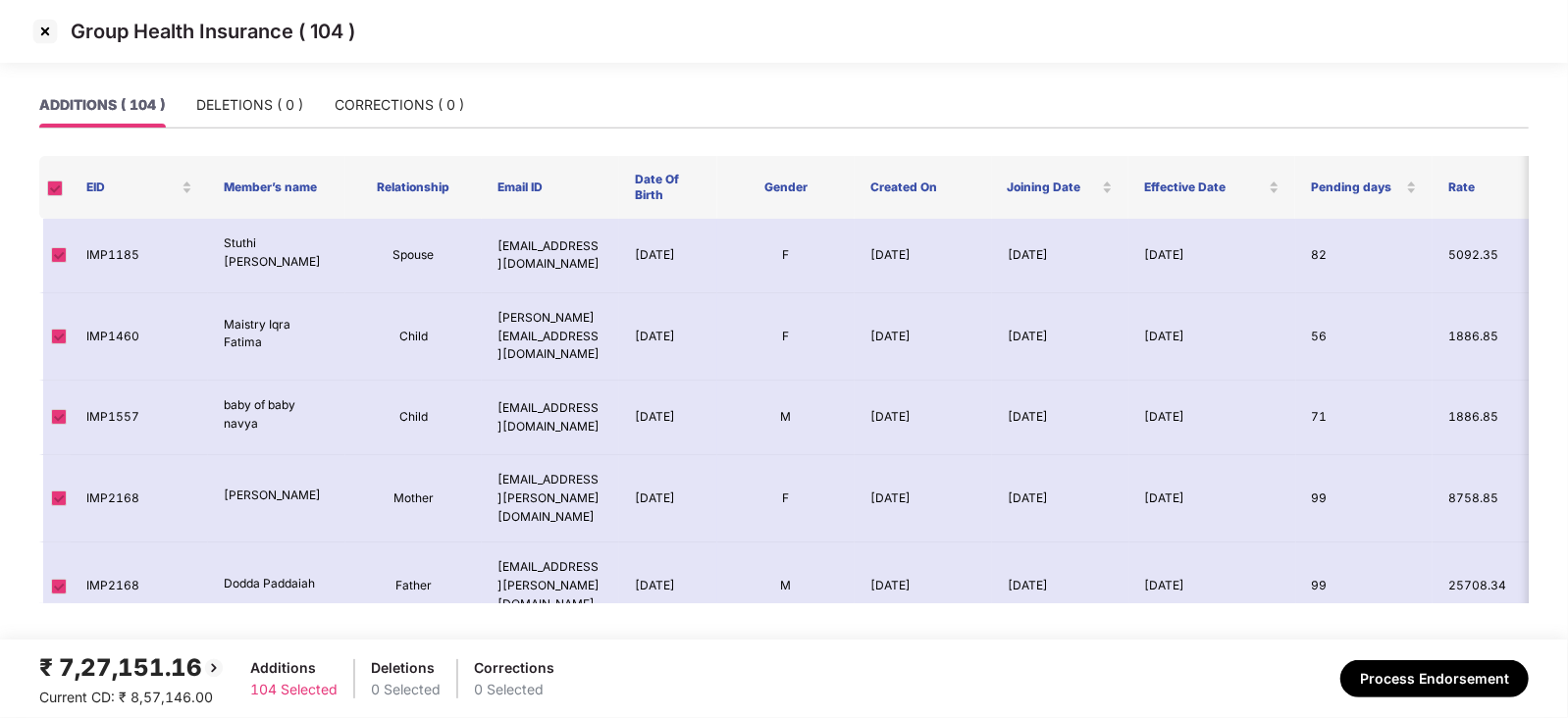
click at [36, 35] on img at bounding box center [46, 32] width 32 height 32
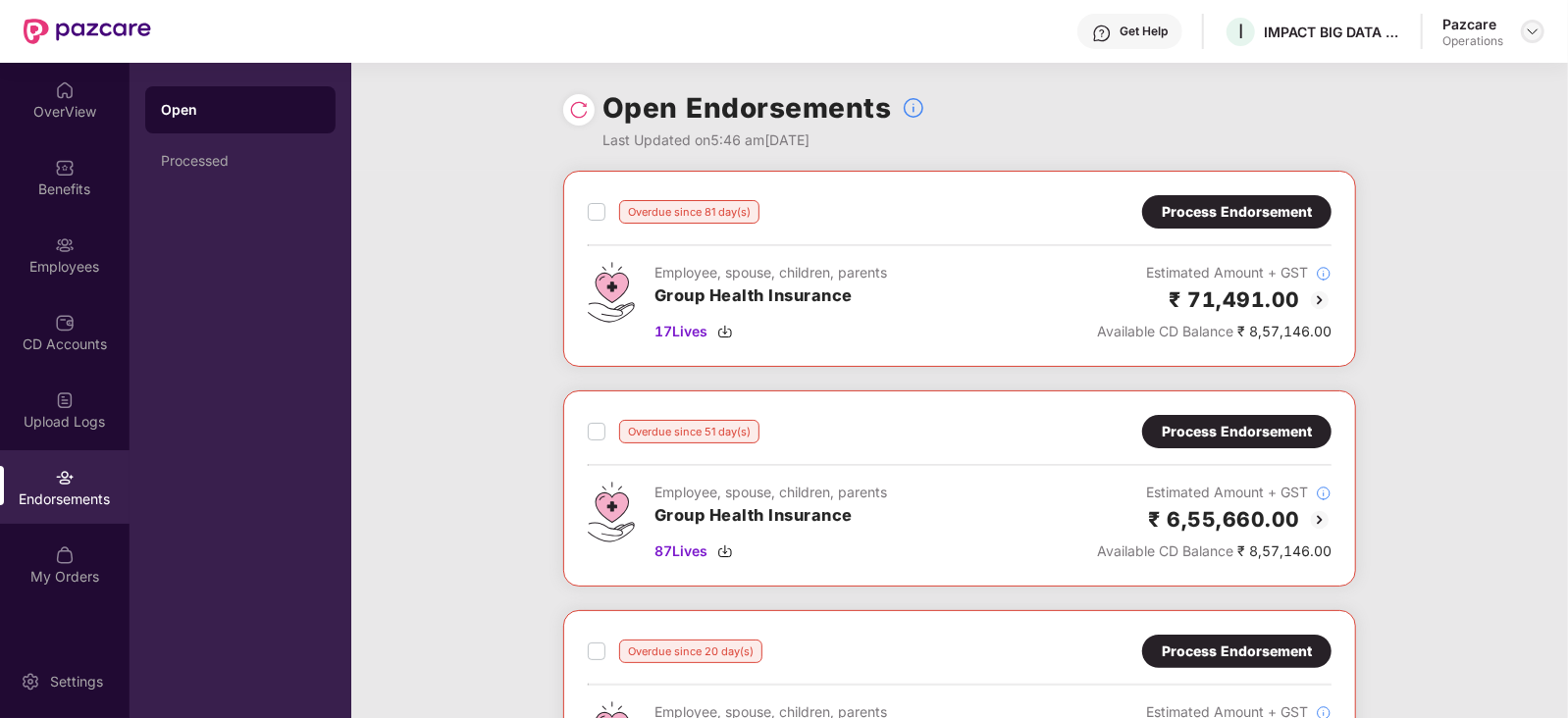
click at [1535, 33] on img at bounding box center [1532, 32] width 16 height 16
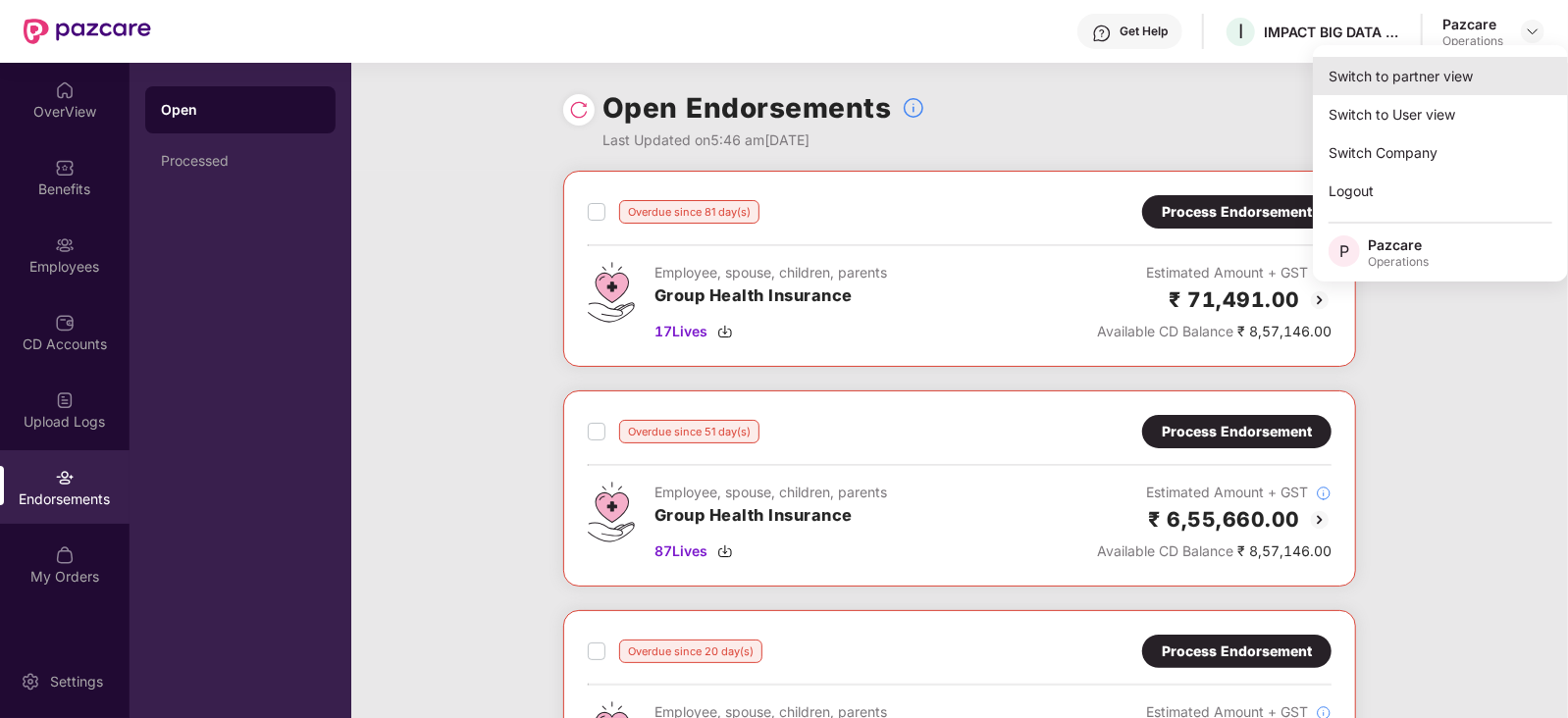
click at [1454, 81] on div "Switch to partner view" at bounding box center [1440, 76] width 255 height 38
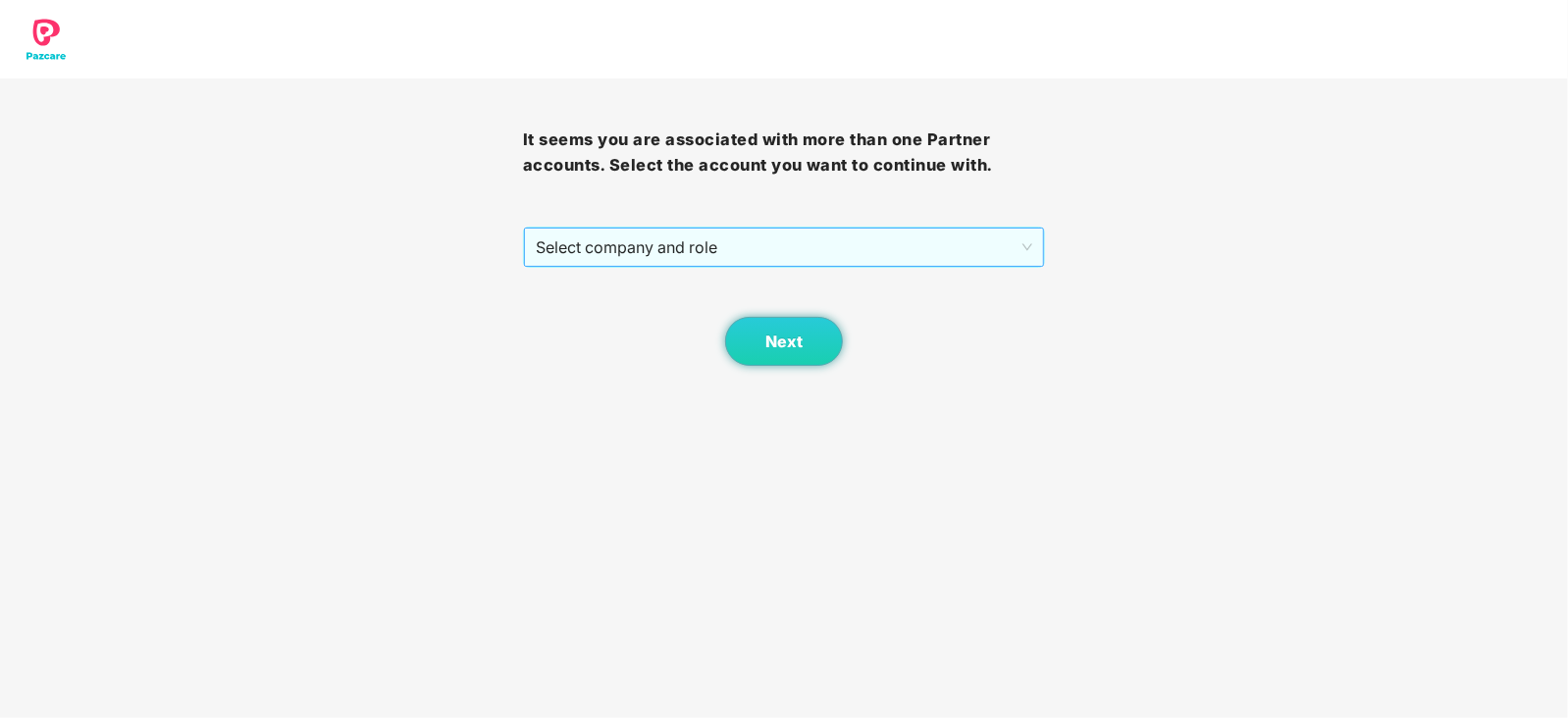
click at [680, 256] on span "Select company and role" at bounding box center [784, 247] width 497 height 37
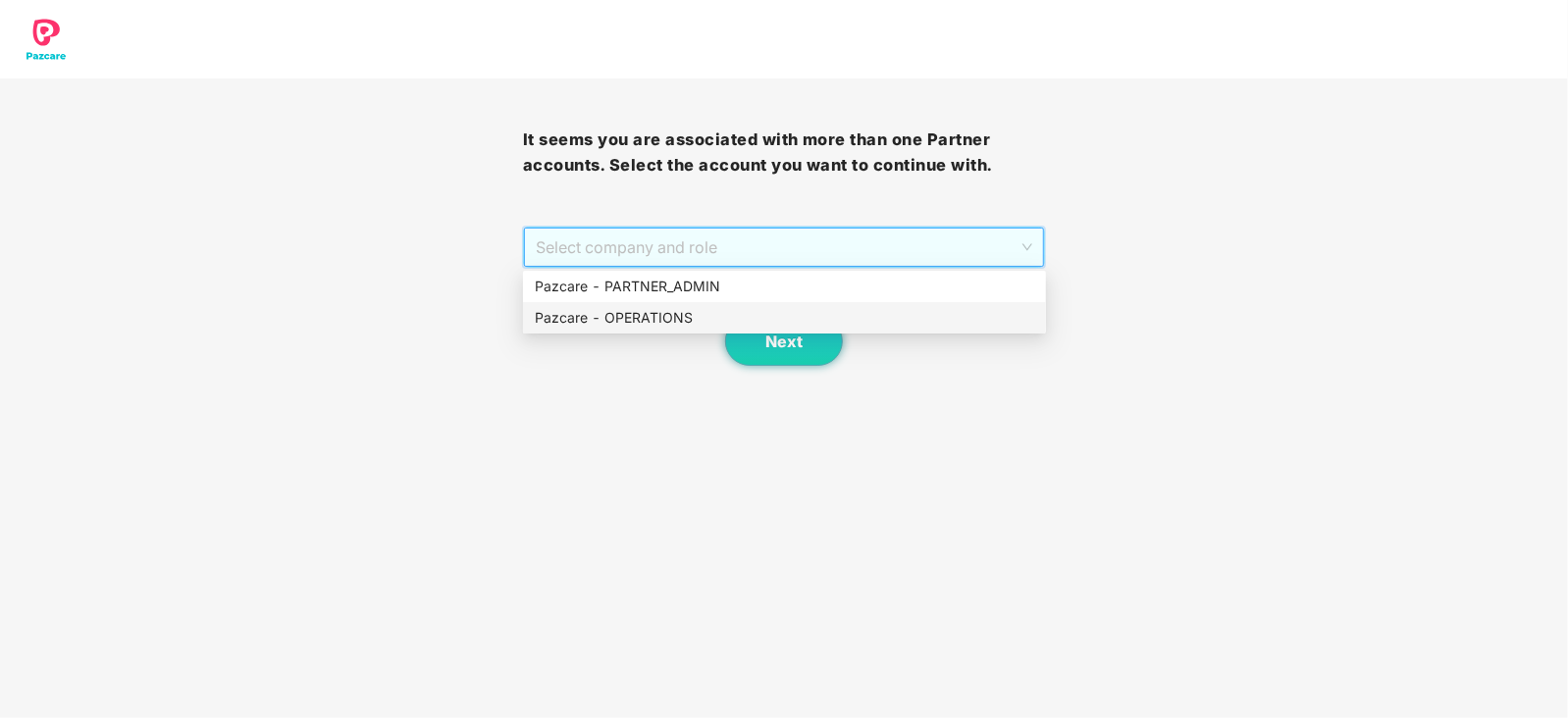
click at [650, 313] on div "Pazcare - OPERATIONS" at bounding box center [784, 318] width 499 height 22
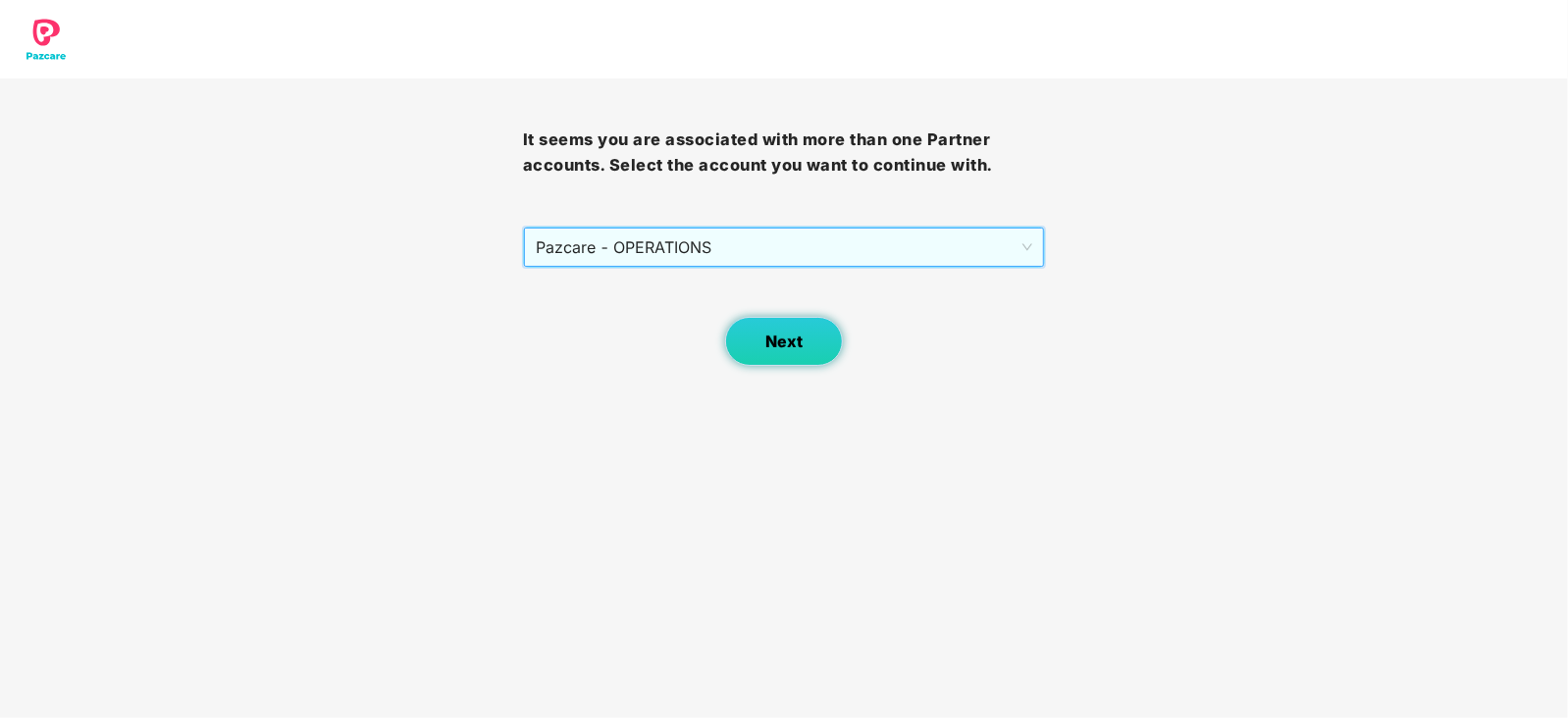
click at [764, 325] on button "Next" at bounding box center [784, 341] width 117 height 49
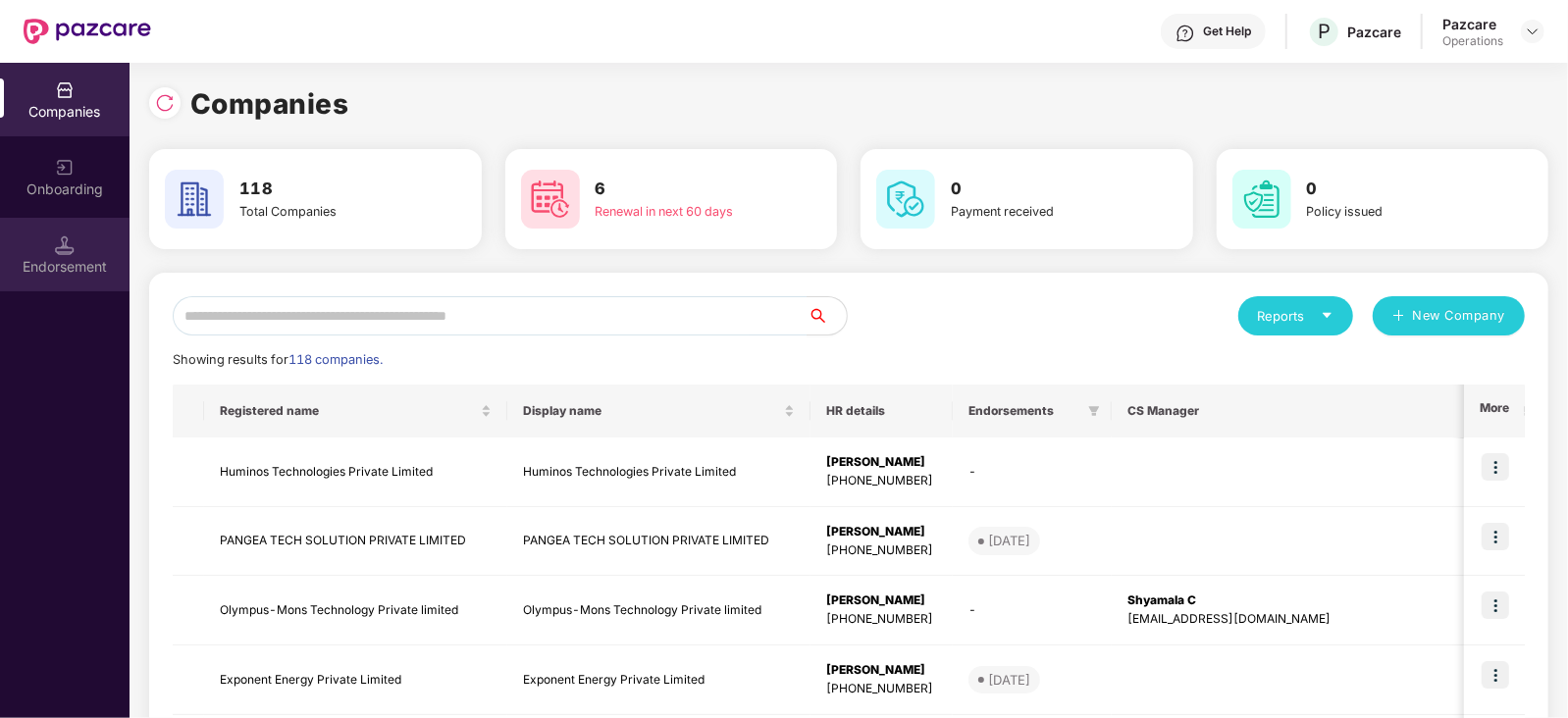
click at [69, 254] on div "Endorsement" at bounding box center [65, 255] width 129 height 74
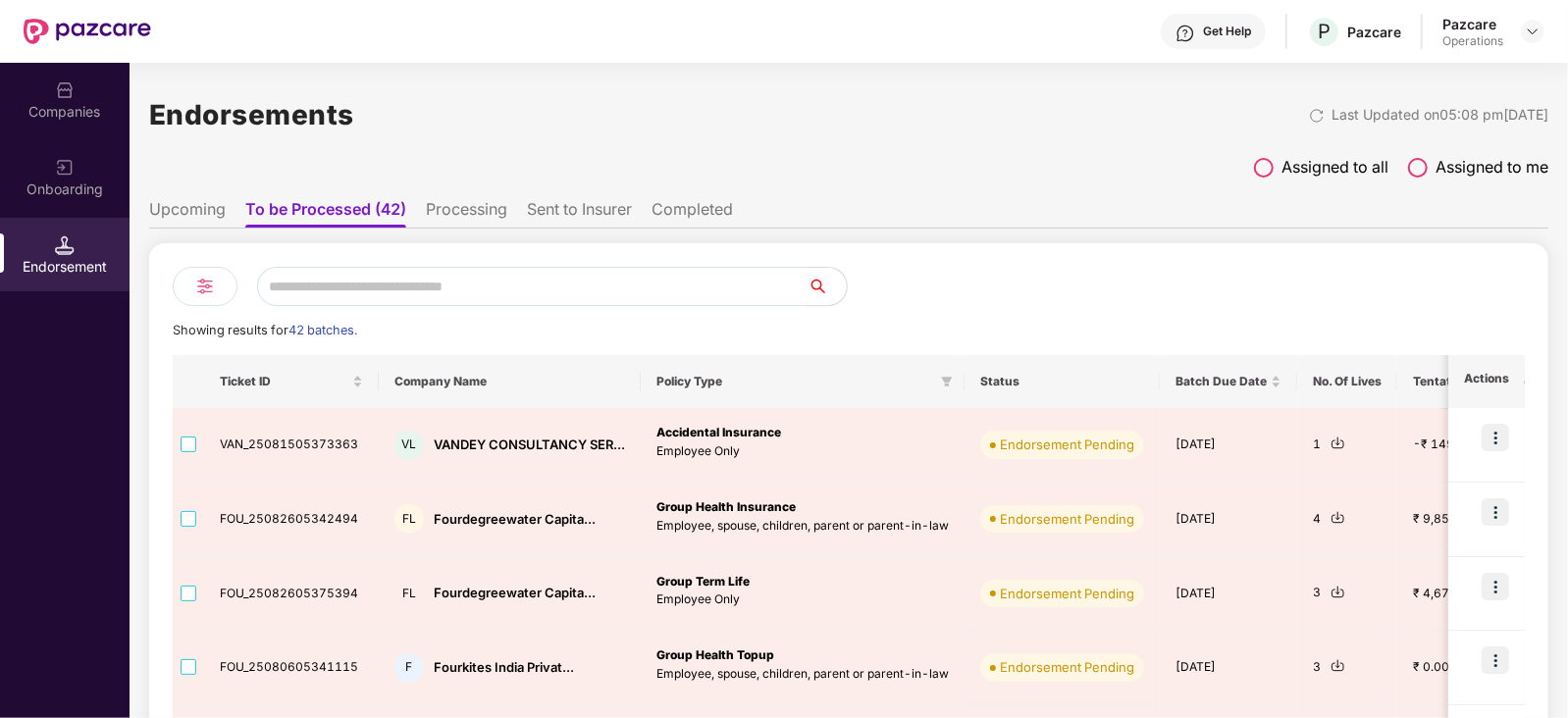
click at [202, 215] on li "Upcoming" at bounding box center [187, 213] width 77 height 29
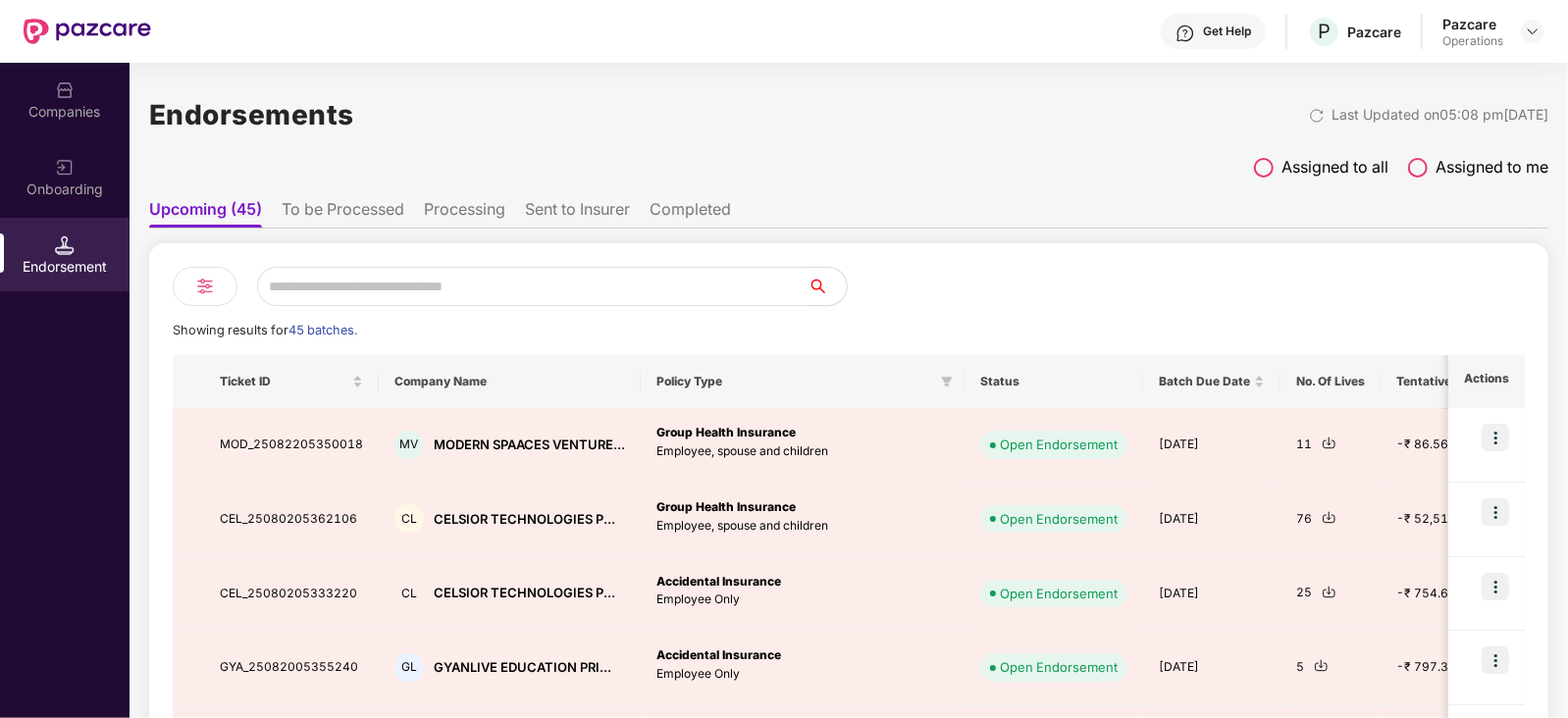
click at [1558, 160] on div "Endorsements Last Updated on 05:08 pm[DATE] Assigned to all Assigned to me Upco…" at bounding box center [849, 390] width 1439 height 655
click at [89, 129] on div "Companies" at bounding box center [65, 99] width 129 height 74
